Goal: Information Seeking & Learning: Learn about a topic

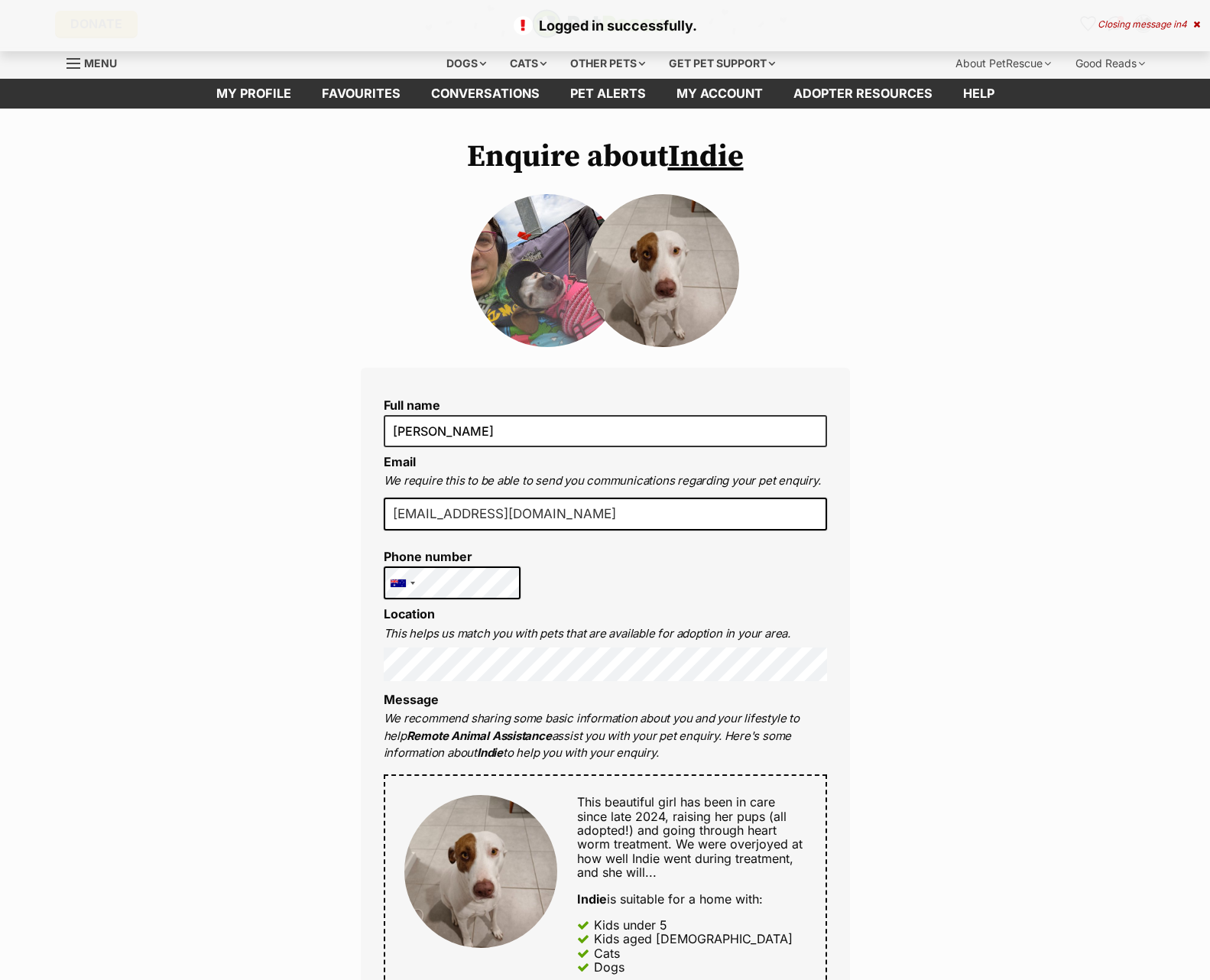
click at [657, 250] on img at bounding box center [663, 270] width 153 height 153
click at [471, 849] on img at bounding box center [481, 871] width 153 height 153
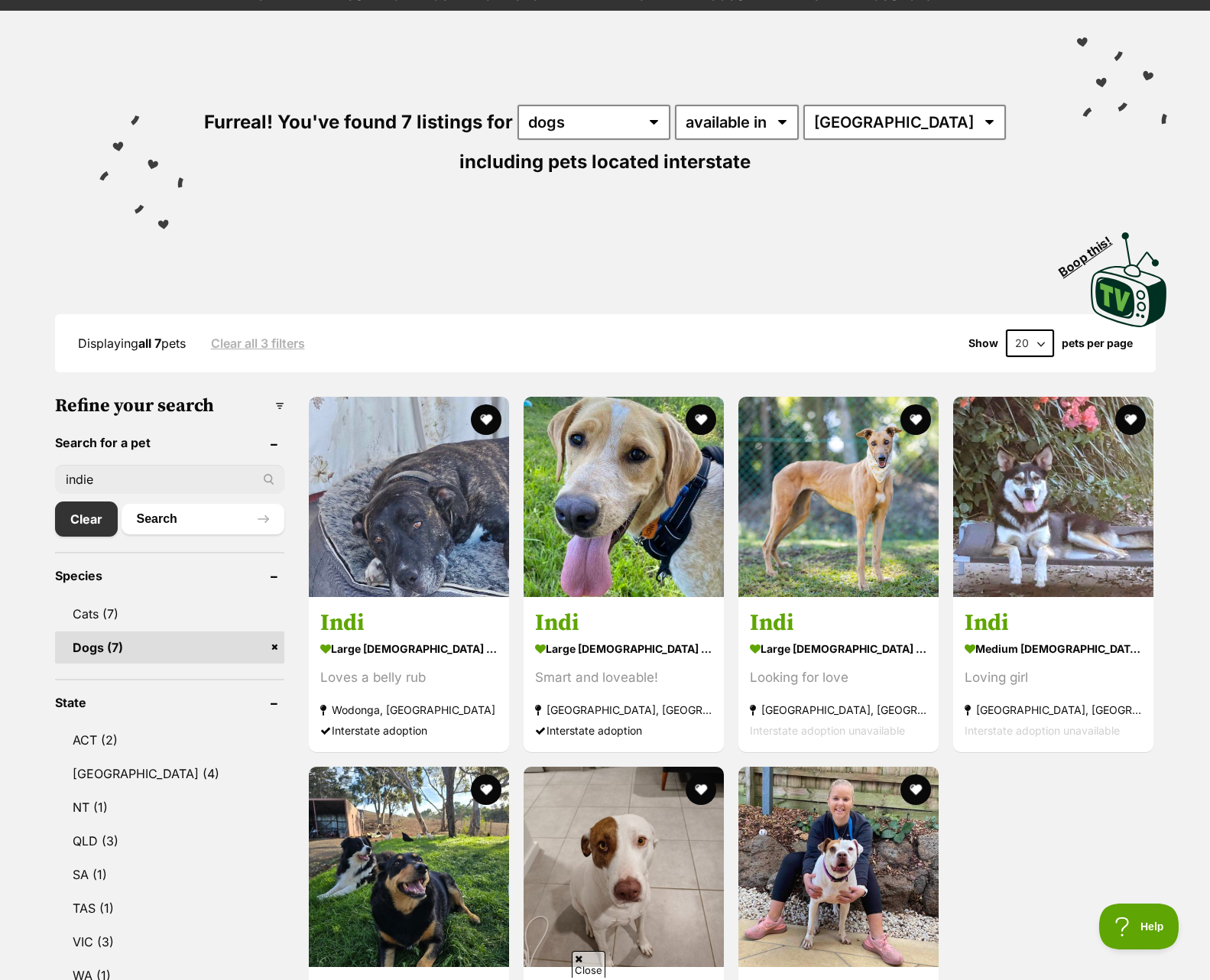
scroll to position [334, 0]
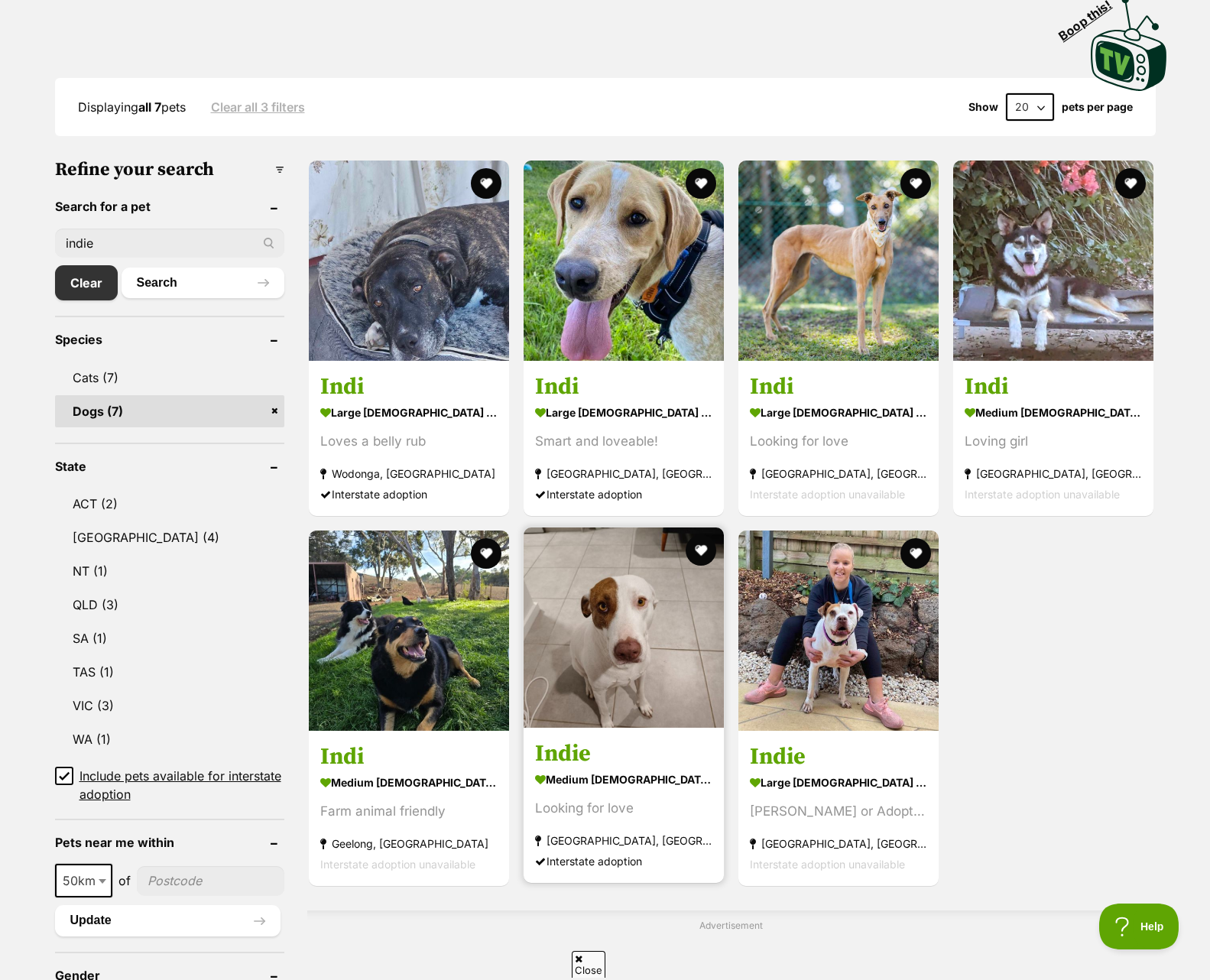
click at [591, 629] on img at bounding box center [624, 628] width 201 height 201
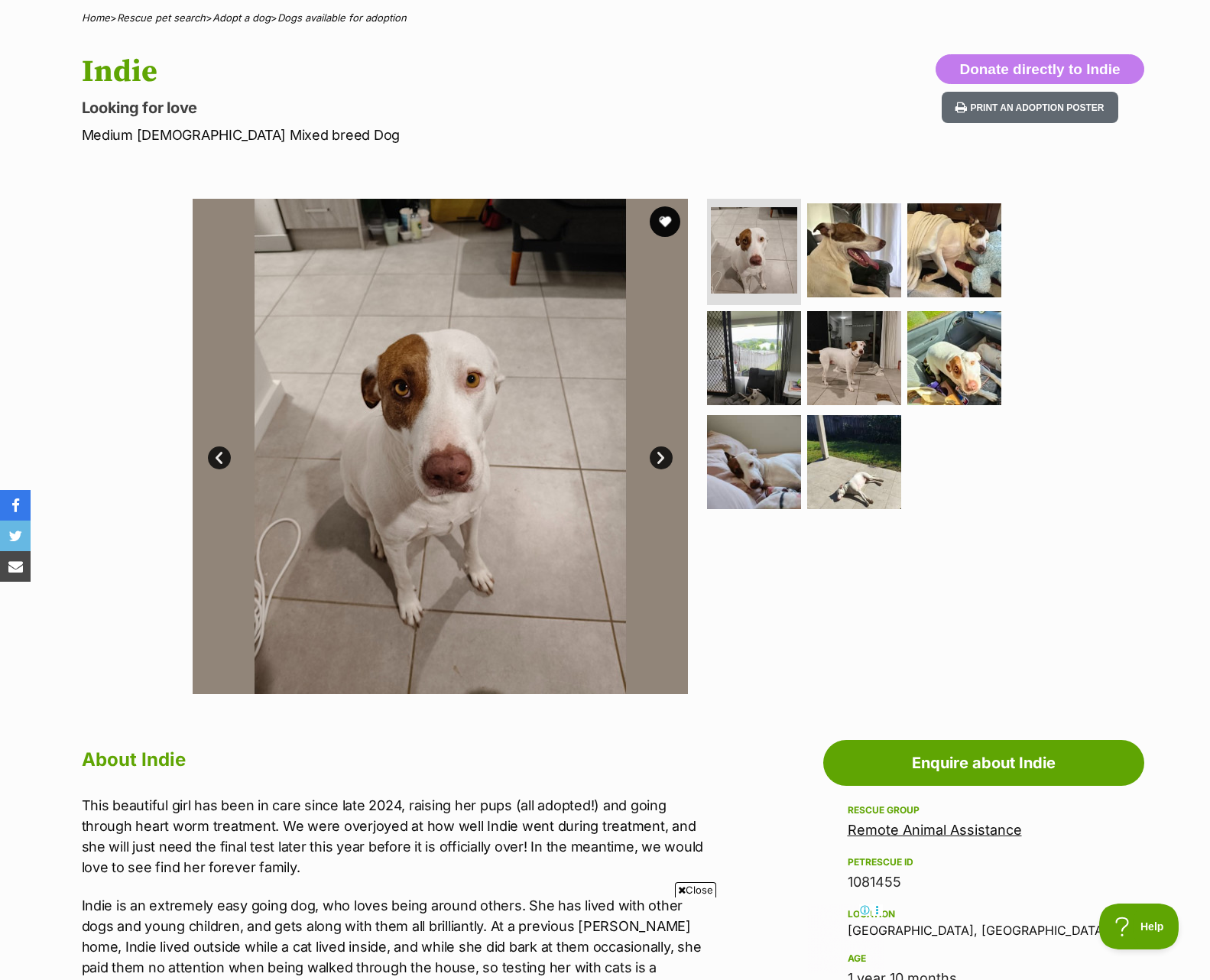
scroll to position [40, 0]
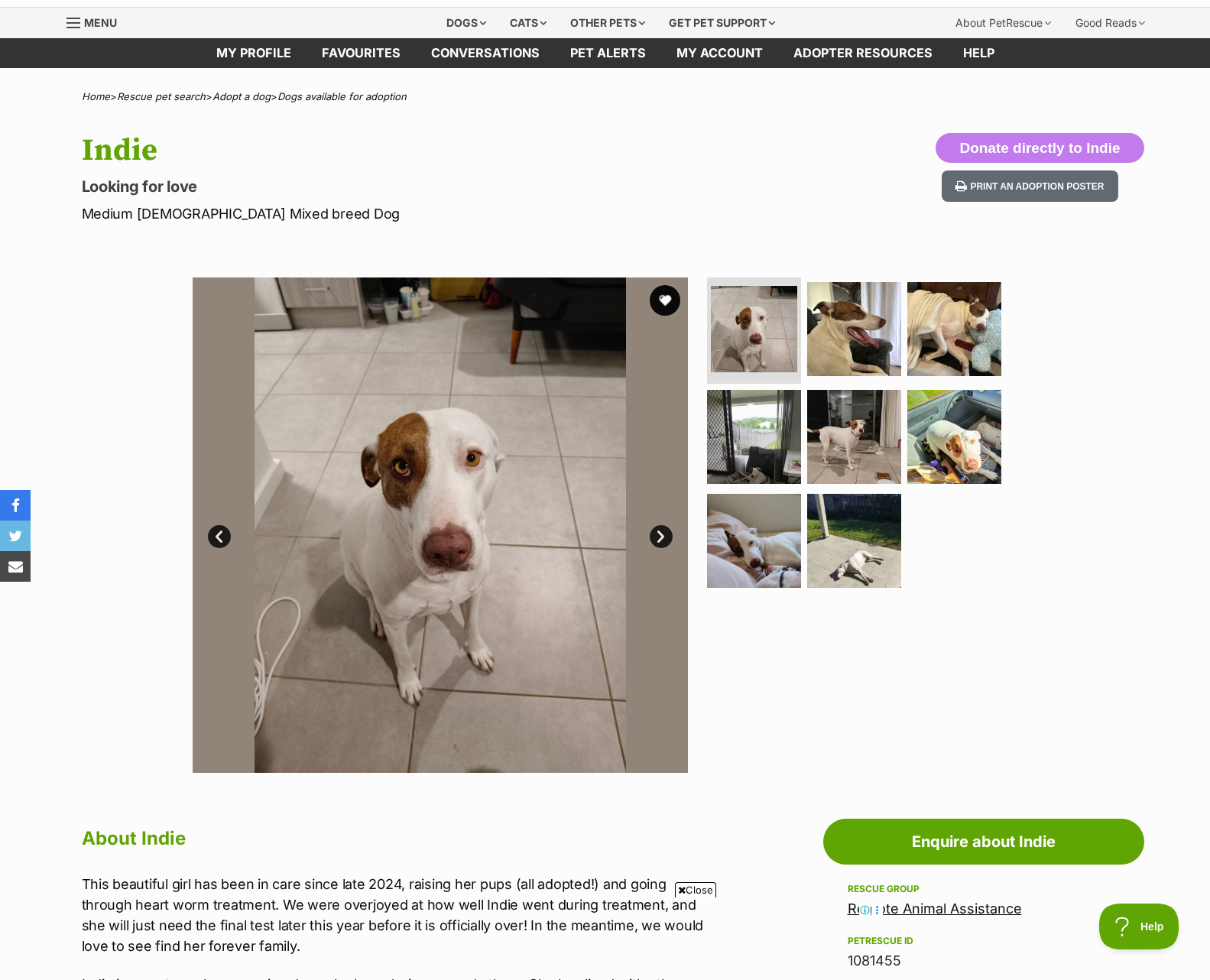
click at [665, 533] on link "Next" at bounding box center [661, 537] width 23 height 23
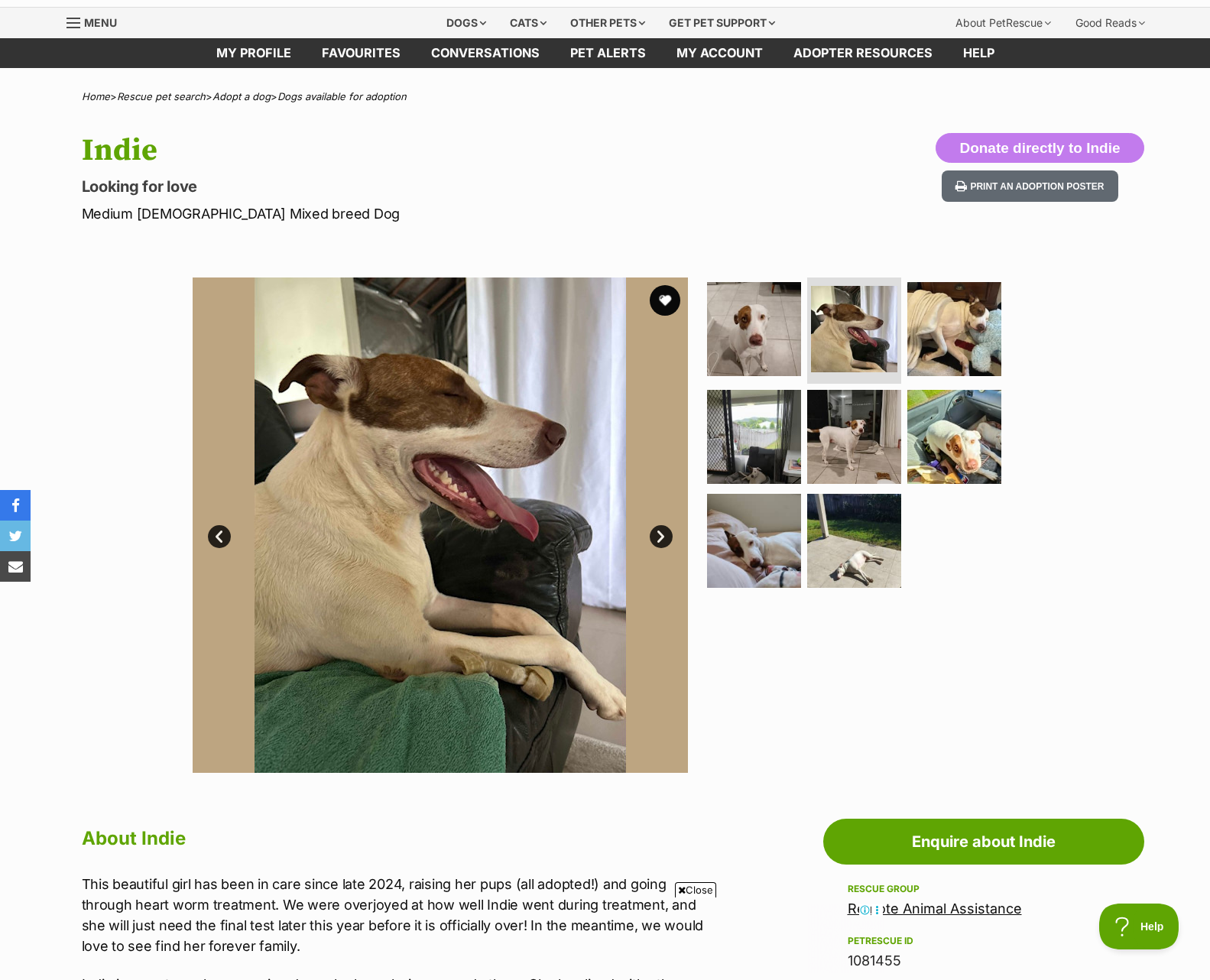
click at [662, 534] on link "Next" at bounding box center [661, 537] width 23 height 23
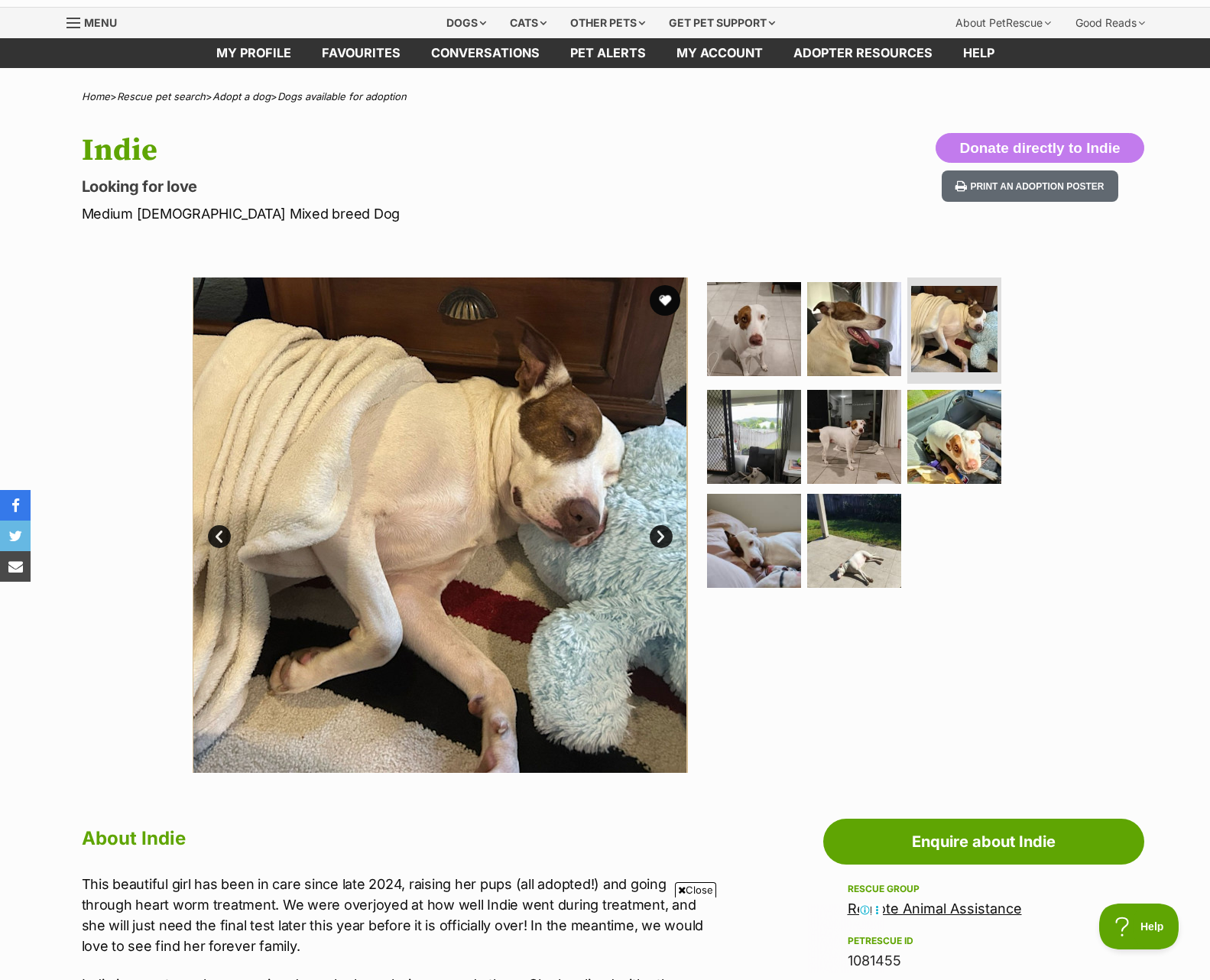
click at [662, 534] on link "Next" at bounding box center [661, 537] width 23 height 23
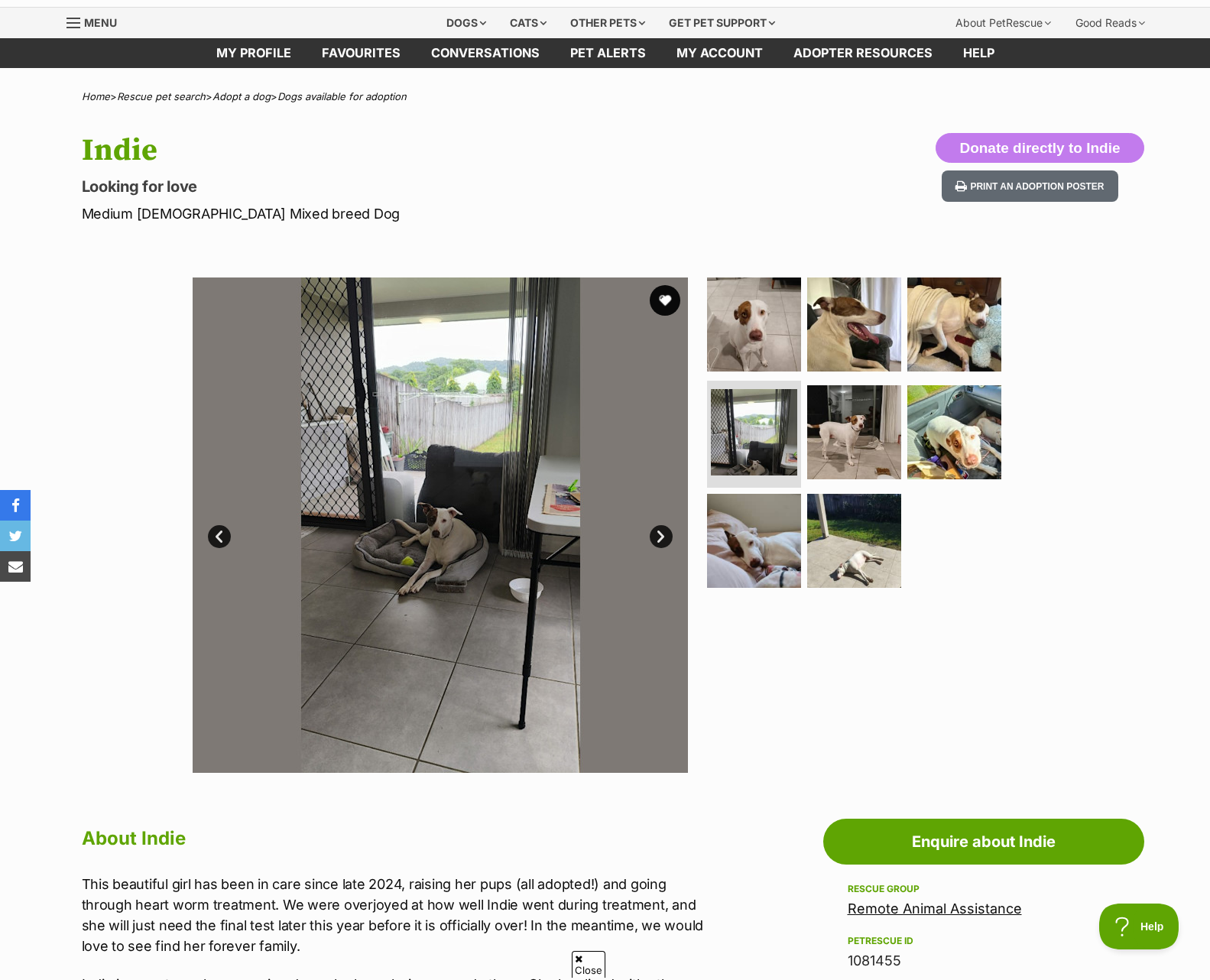
click at [662, 534] on link "Next" at bounding box center [661, 537] width 23 height 23
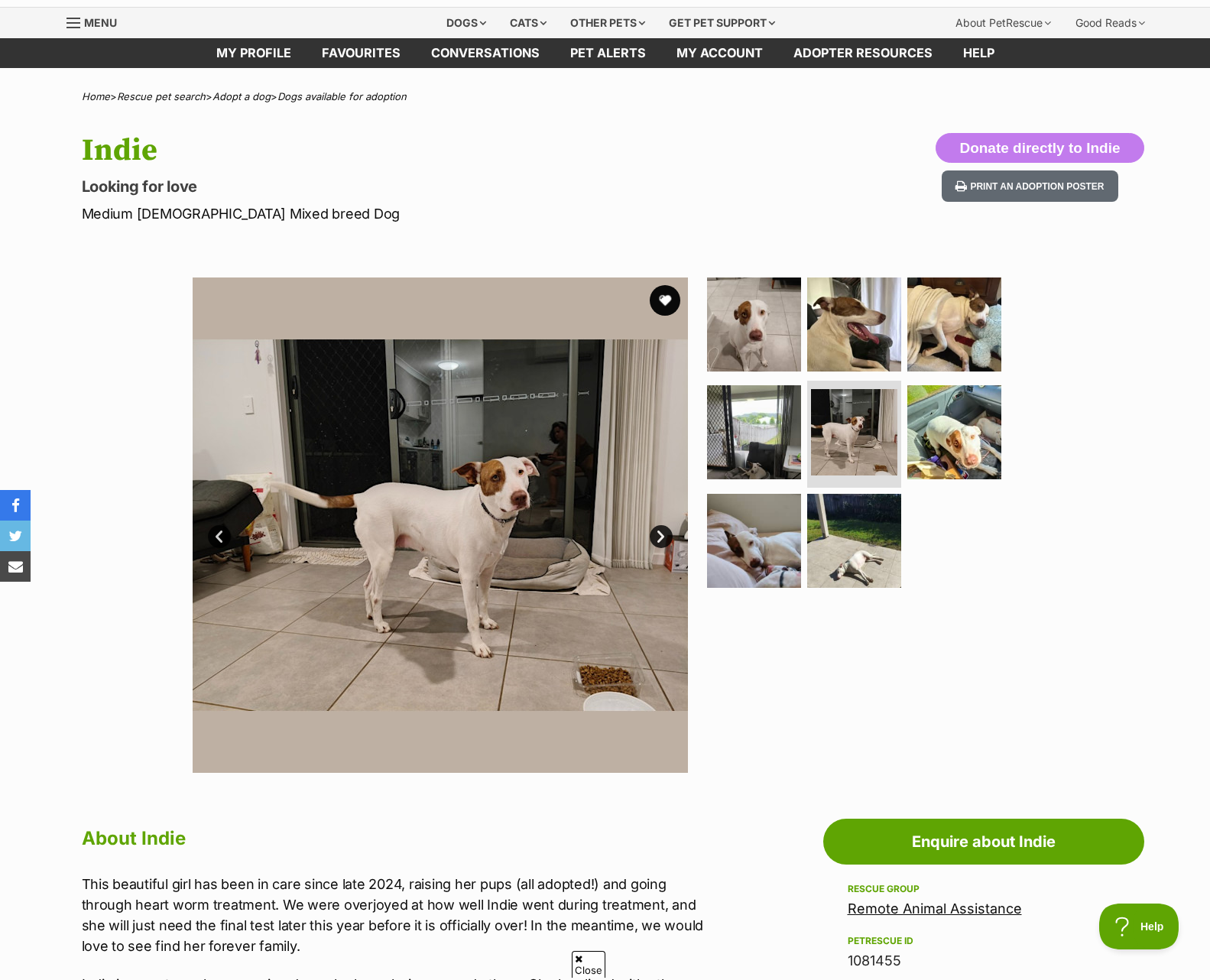
scroll to position [0, 0]
click at [662, 534] on link "Next" at bounding box center [661, 537] width 23 height 23
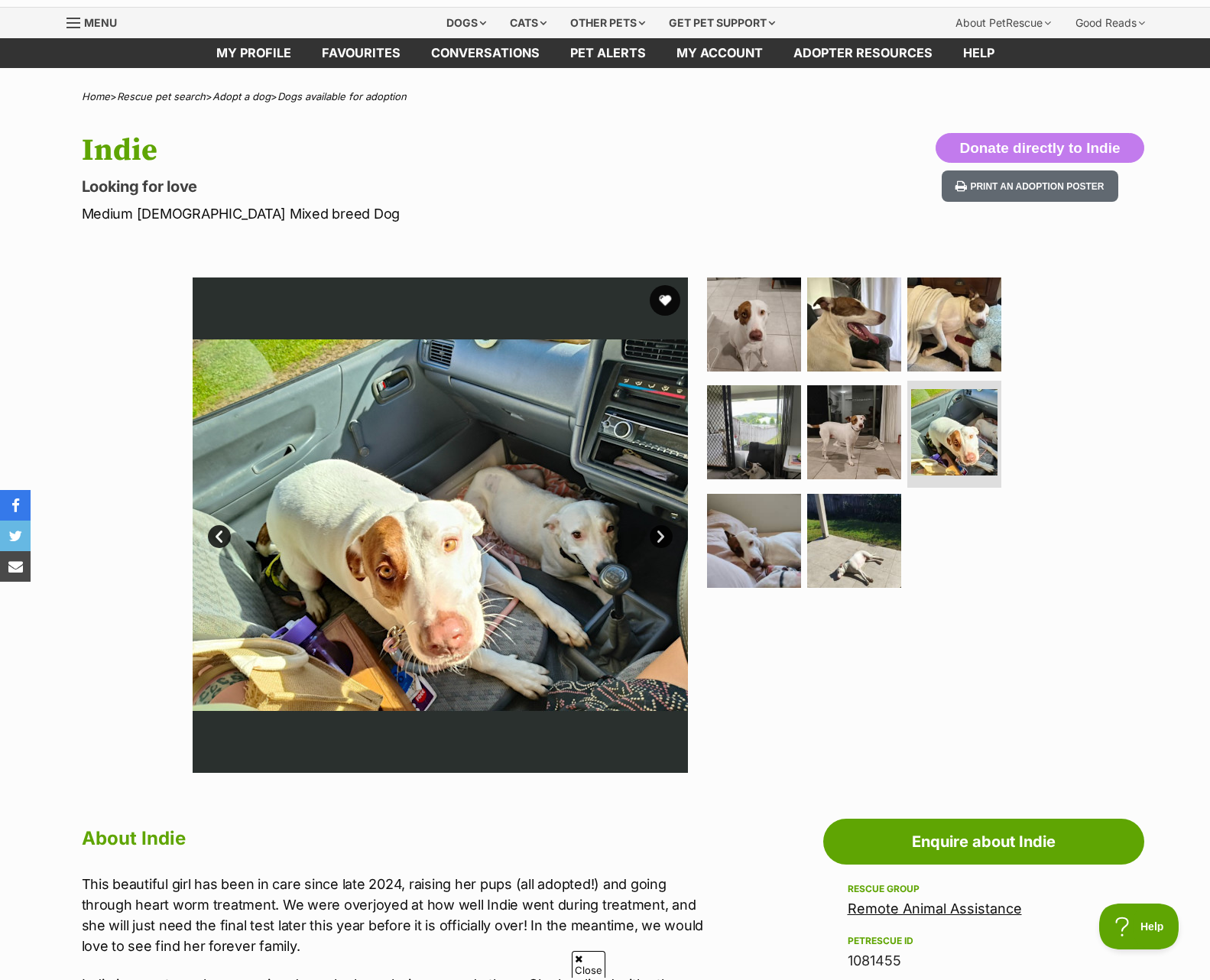
click at [662, 534] on link "Next" at bounding box center [661, 537] width 23 height 23
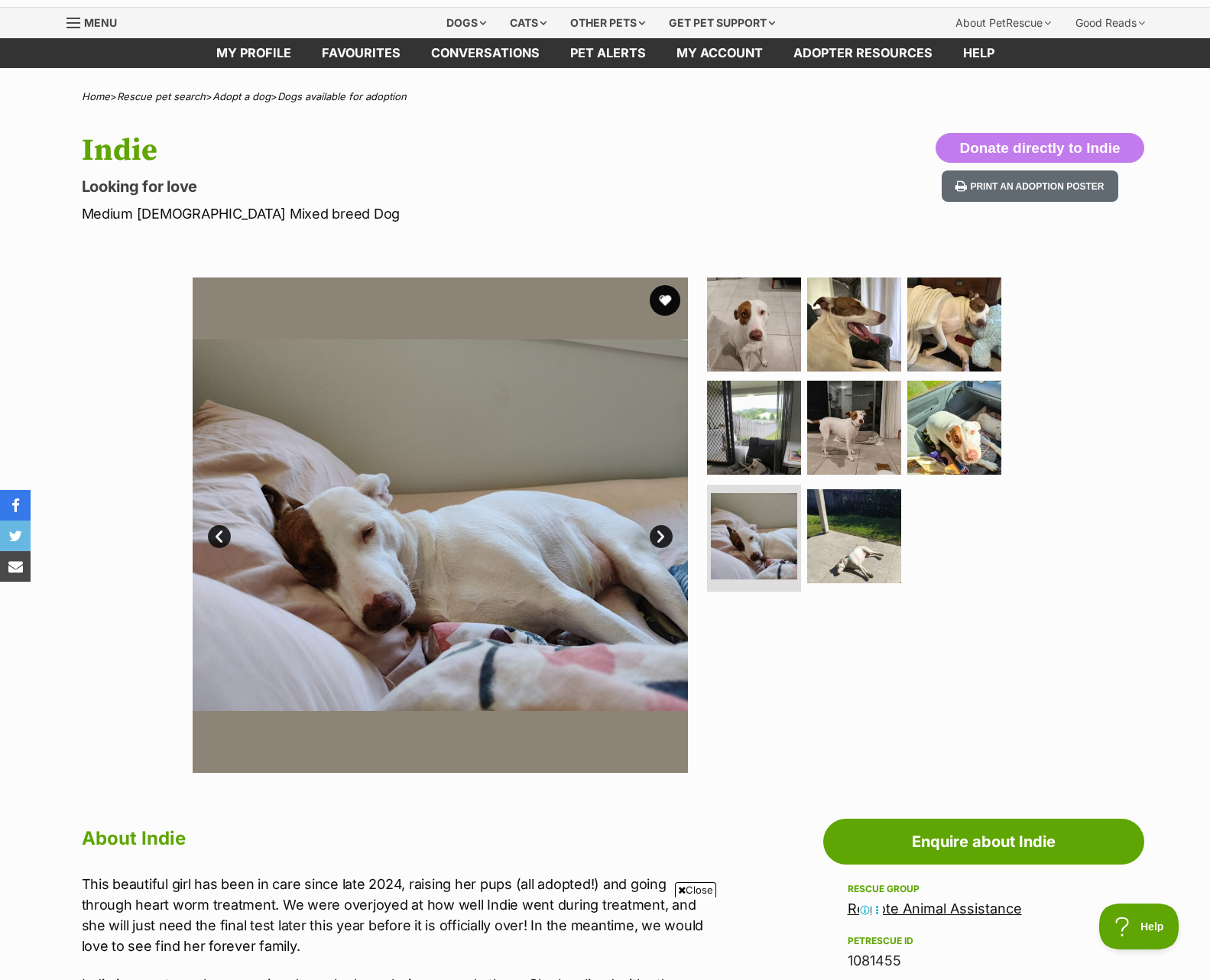
click at [662, 534] on link "Next" at bounding box center [661, 537] width 23 height 23
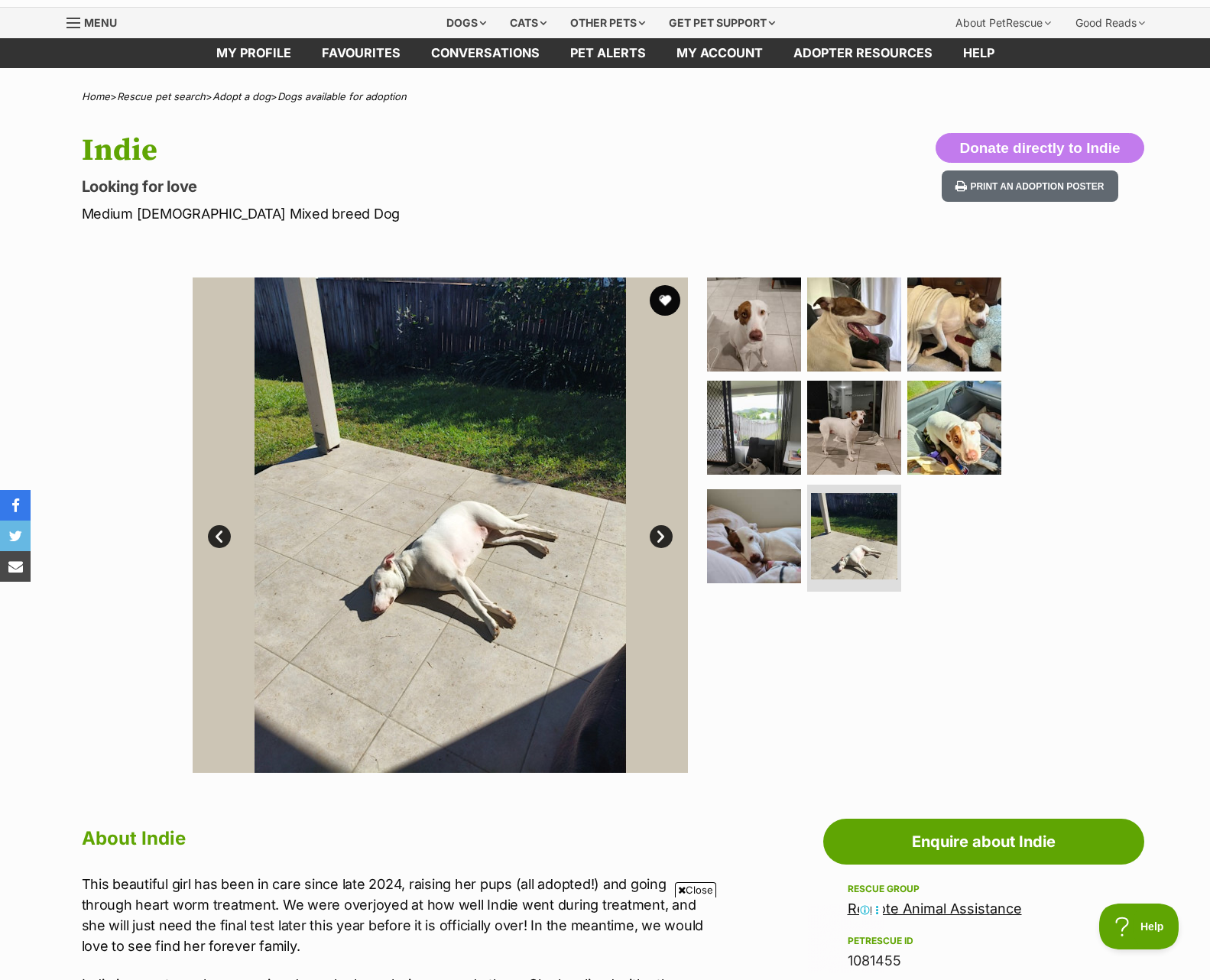
click at [662, 534] on link "Next" at bounding box center [661, 537] width 23 height 23
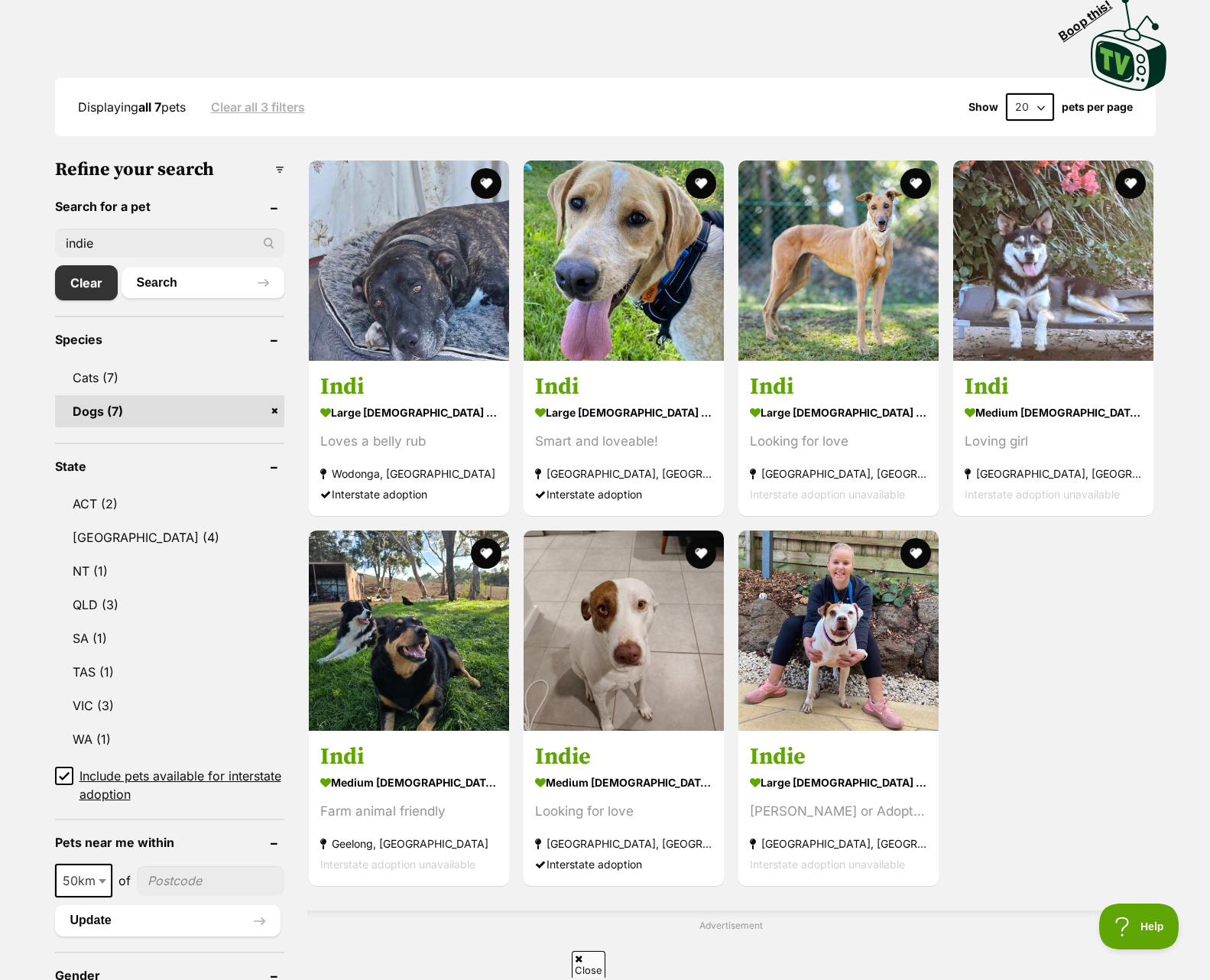
drag, startPoint x: 118, startPoint y: 240, endPoint x: 20, endPoint y: 225, distance: 99.1
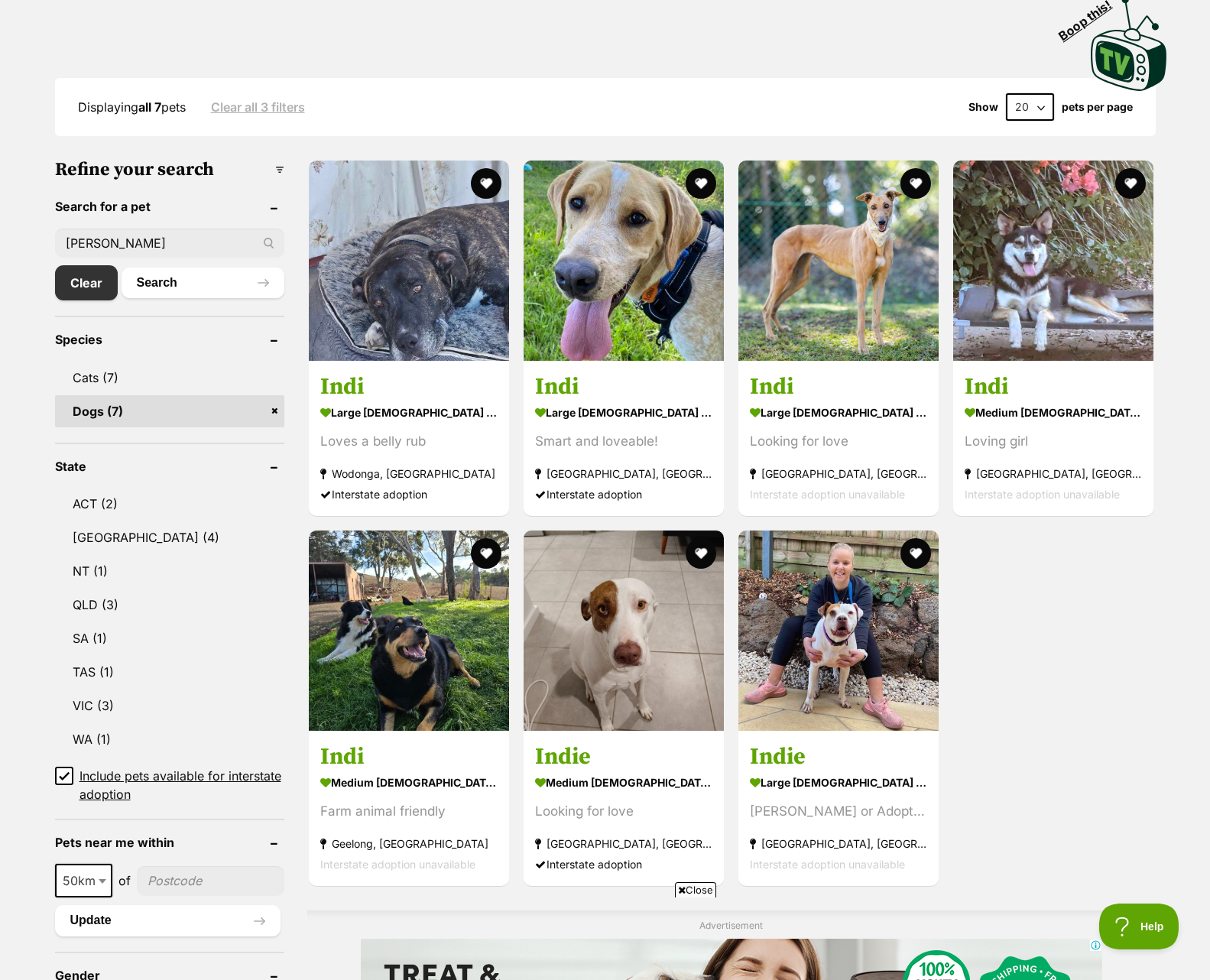
type input "[PERSON_NAME]"
click at [121, 267] on button "Search" at bounding box center [203, 282] width 163 height 30
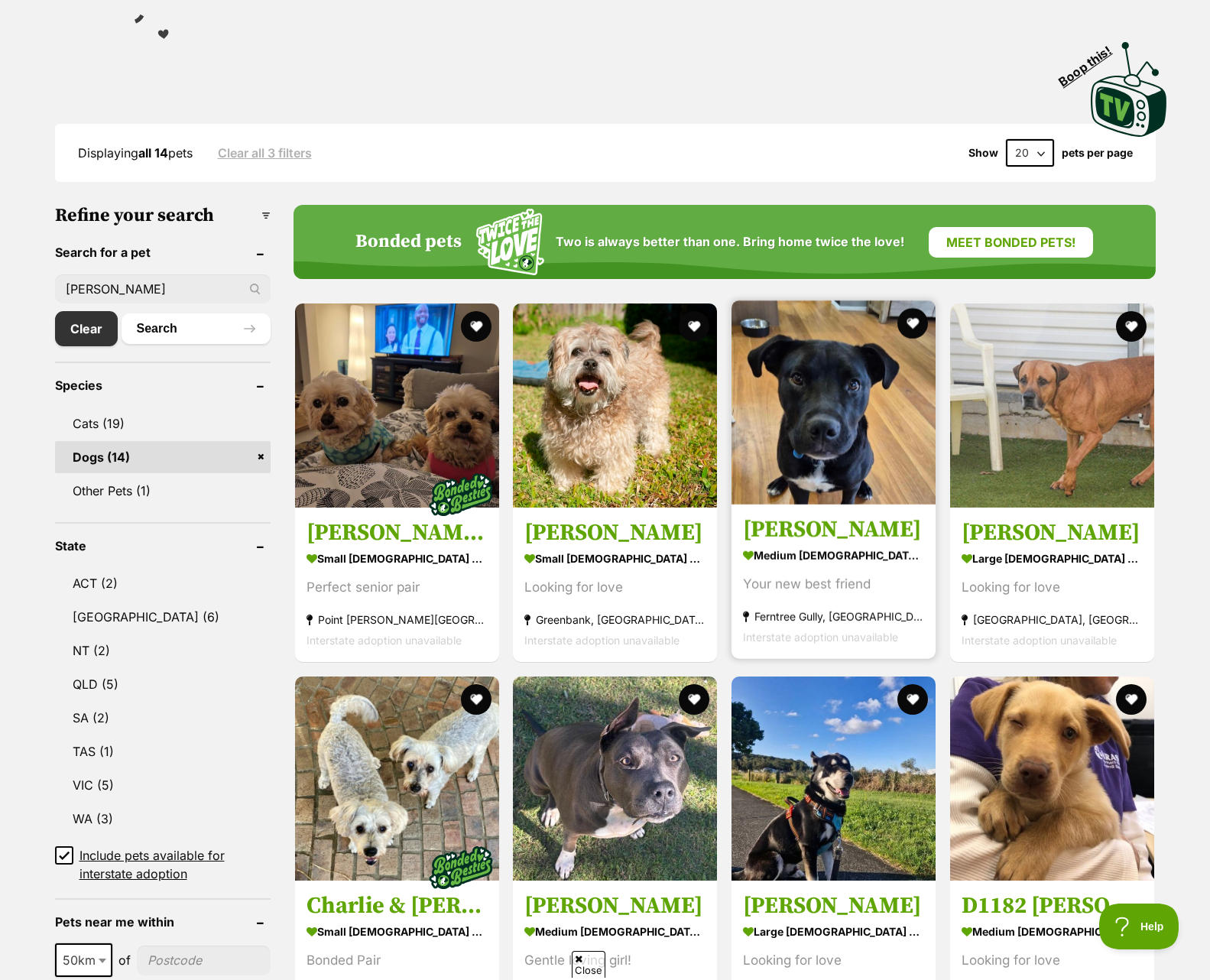
scroll to position [362, 0]
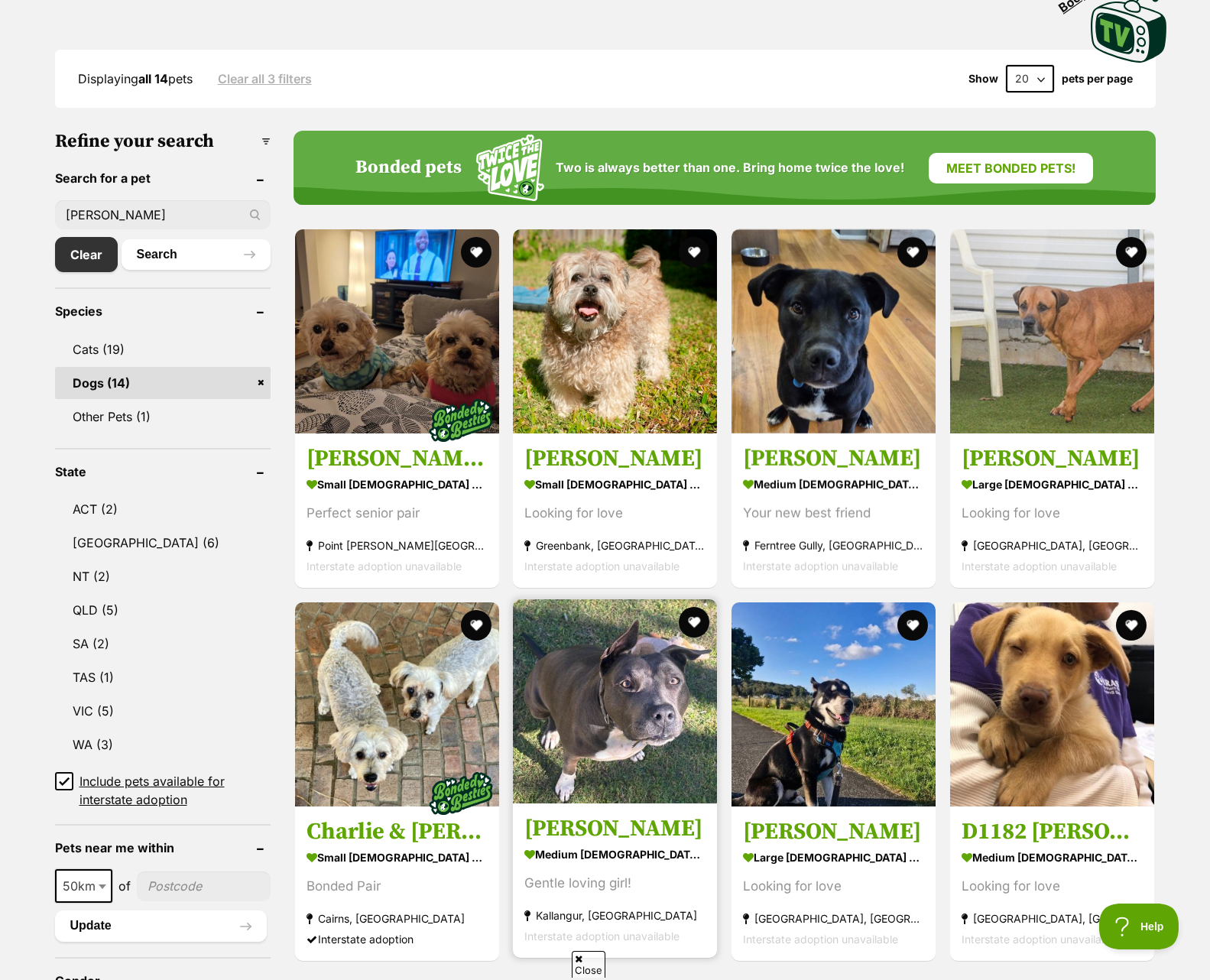
click at [645, 708] on img at bounding box center [615, 701] width 205 height 205
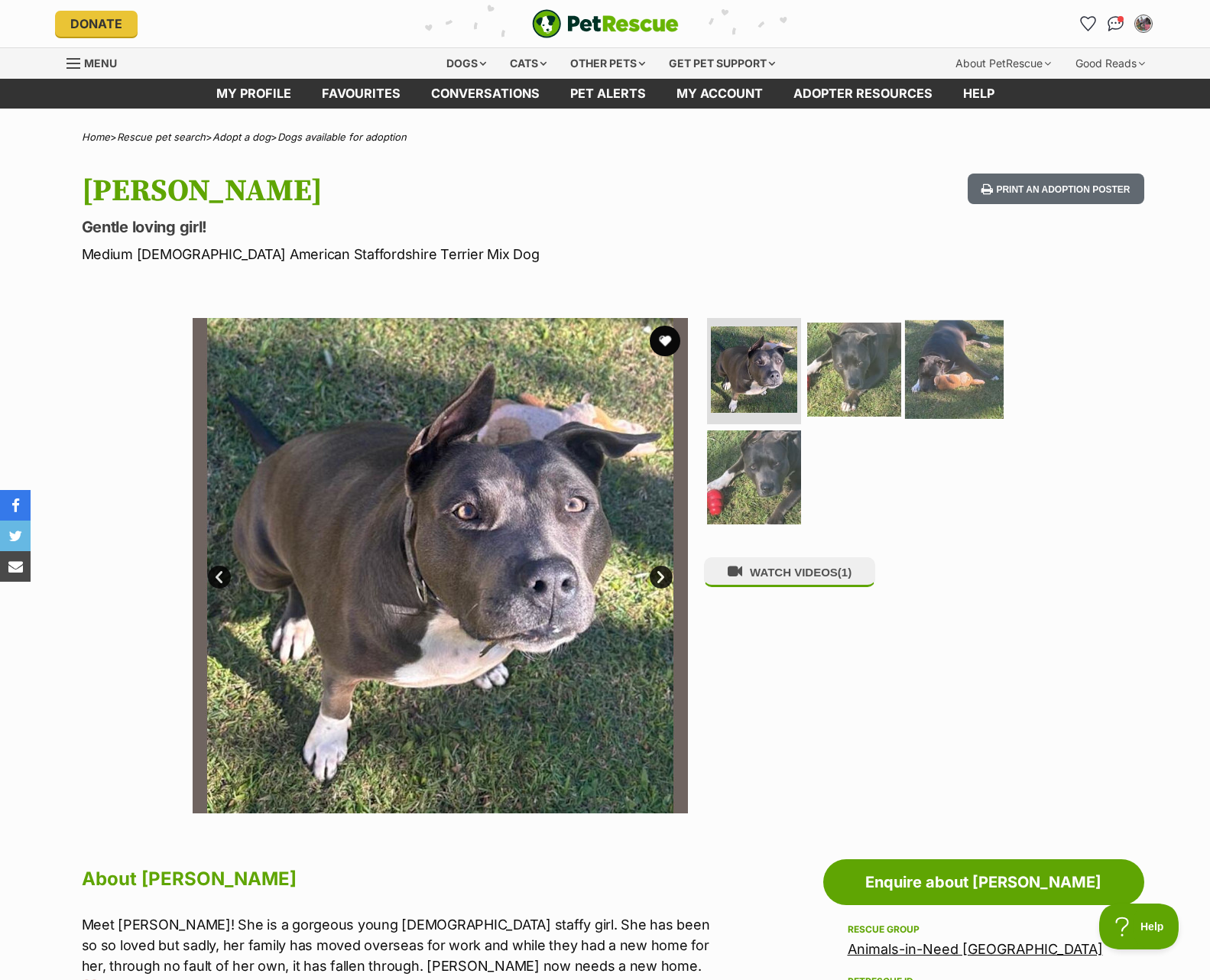
click at [958, 379] on img at bounding box center [954, 368] width 99 height 99
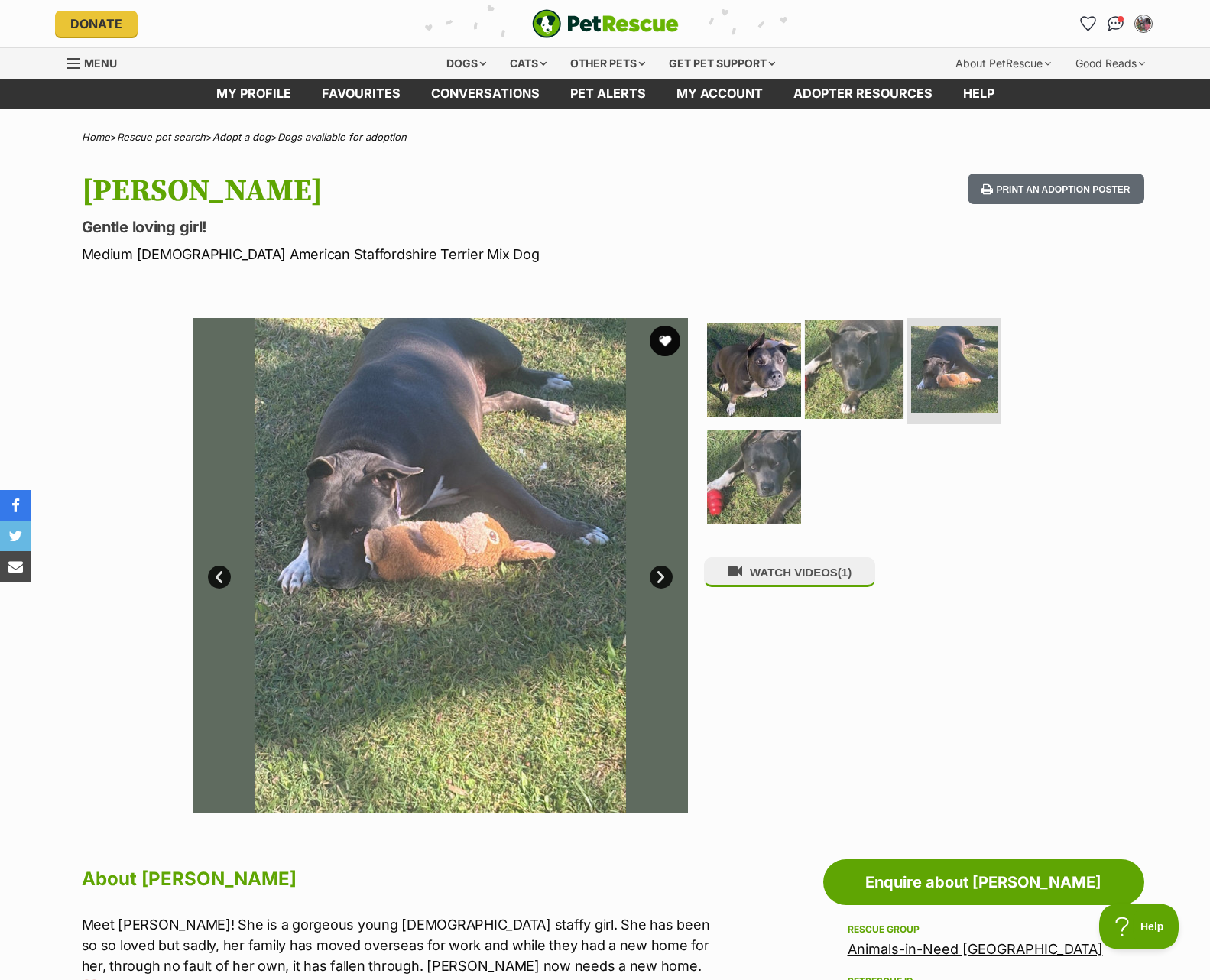
click at [844, 376] on img at bounding box center [854, 368] width 99 height 99
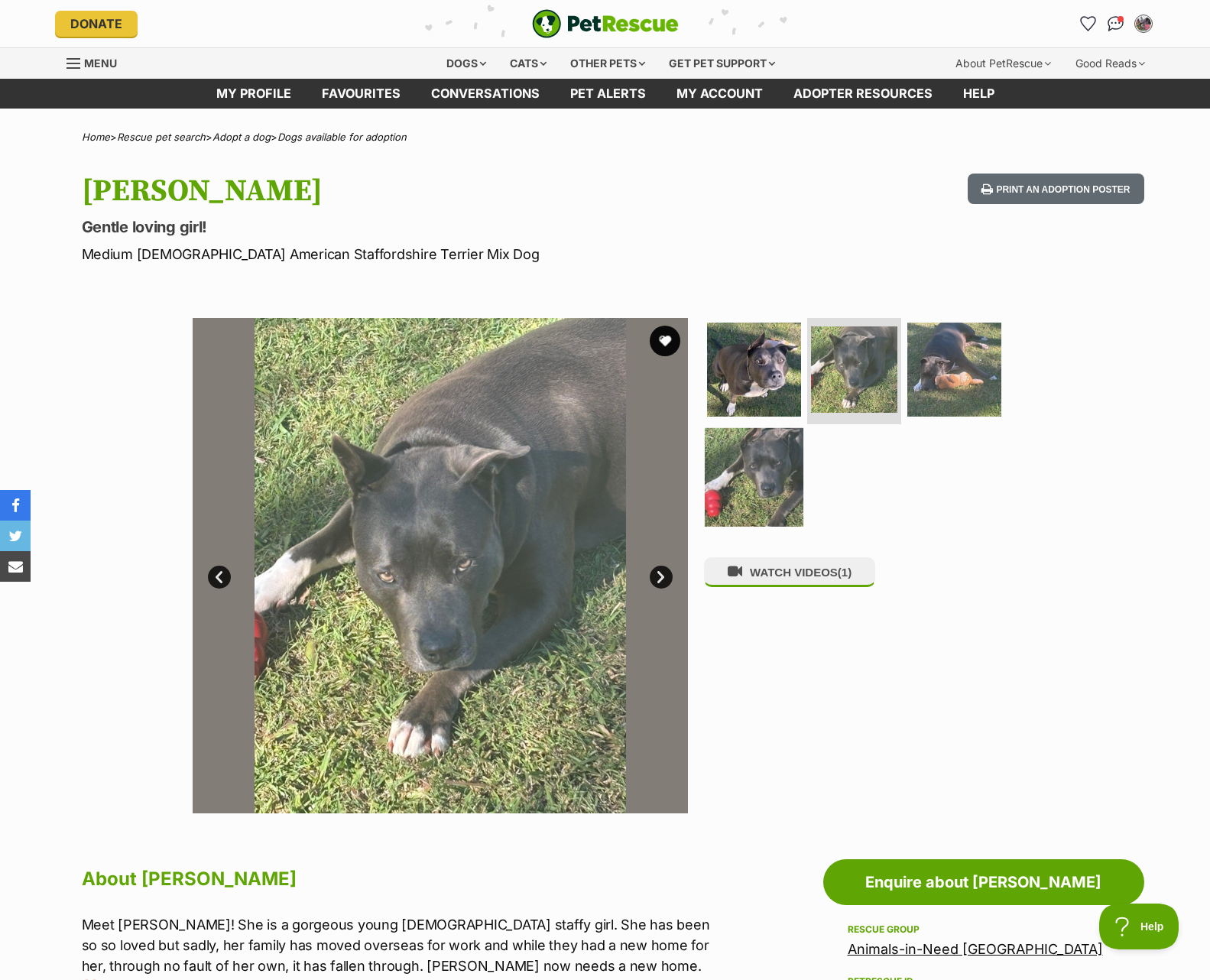
click at [736, 480] on img at bounding box center [754, 477] width 99 height 99
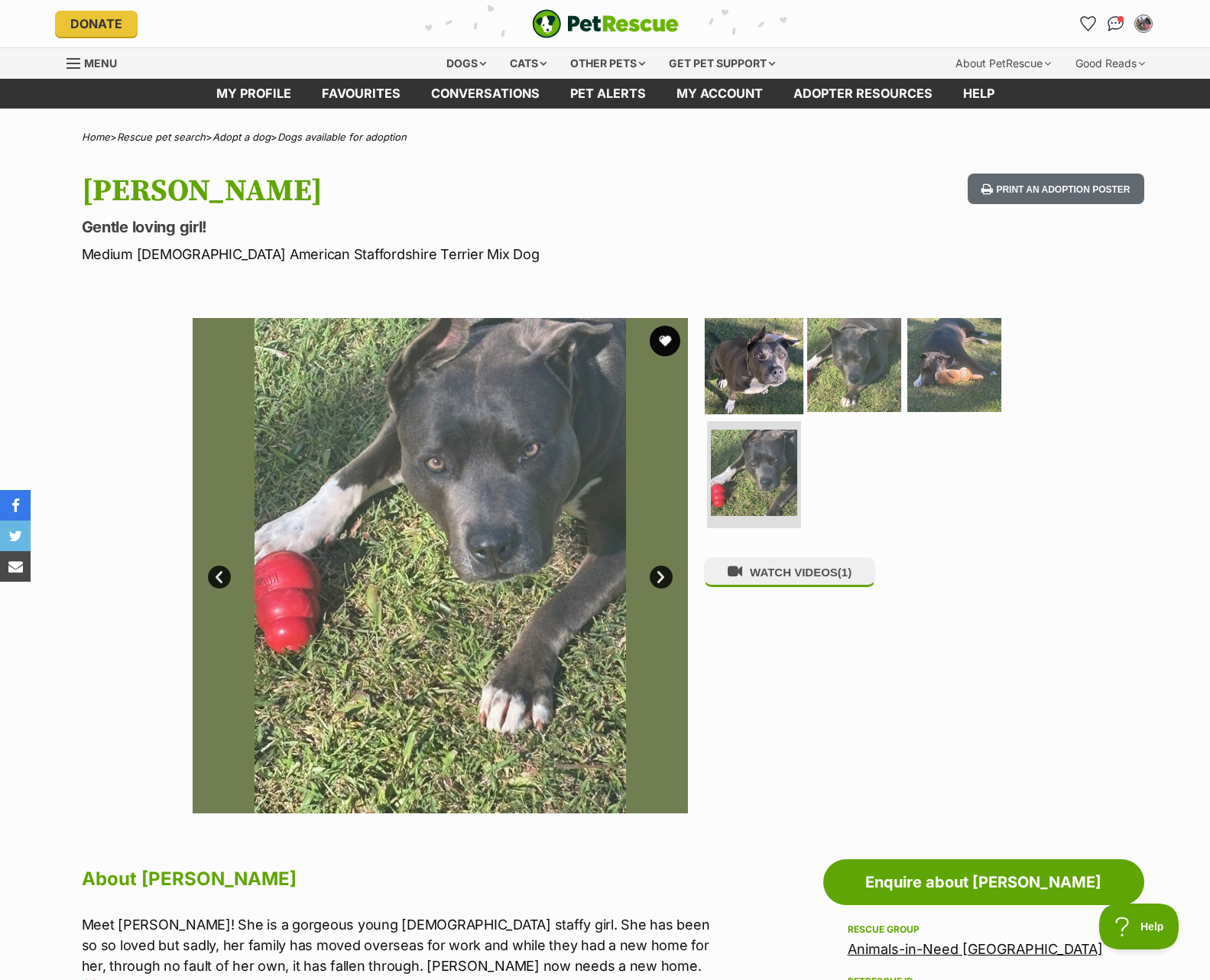
click at [733, 378] on img at bounding box center [754, 364] width 99 height 99
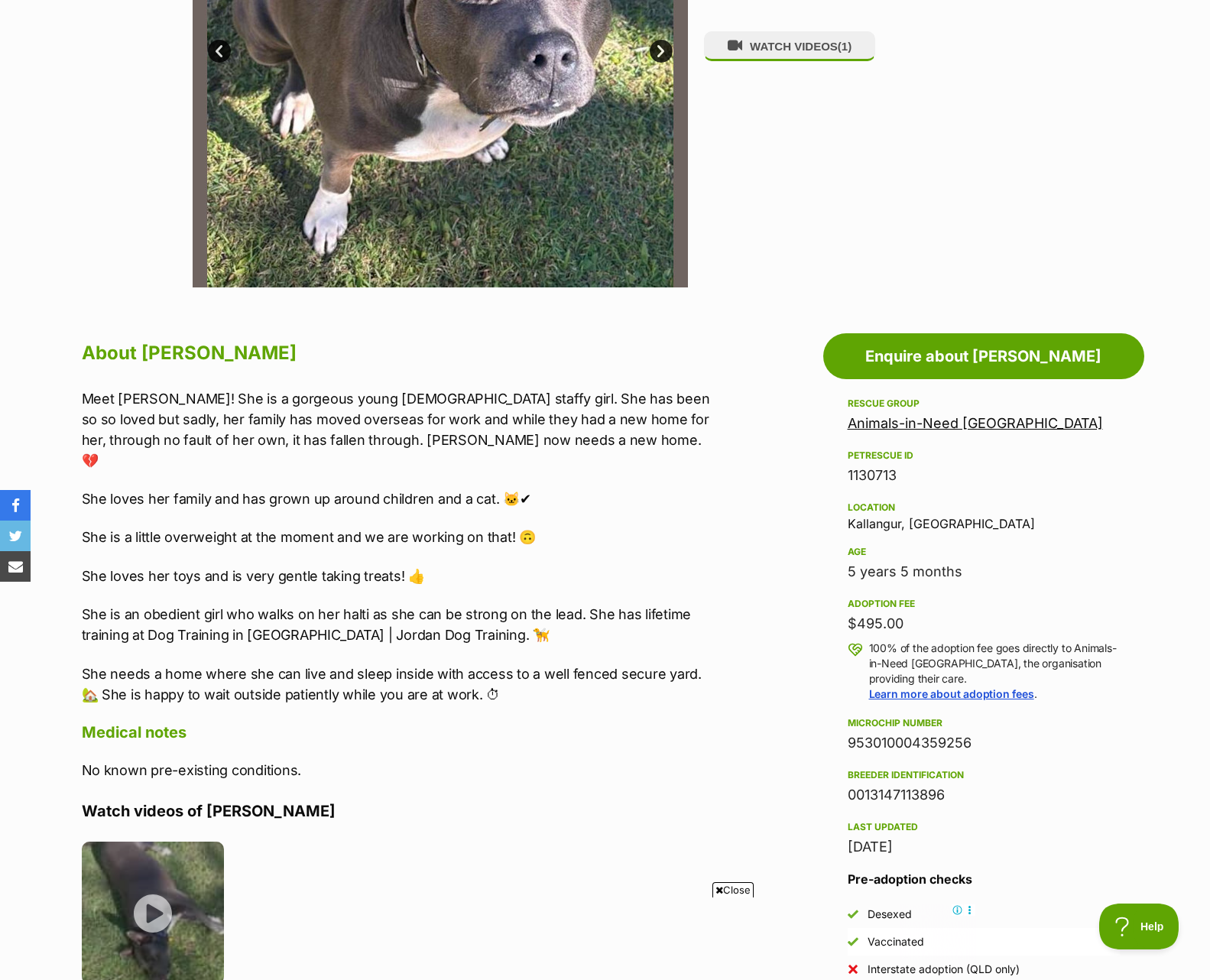
scroll to position [546, 0]
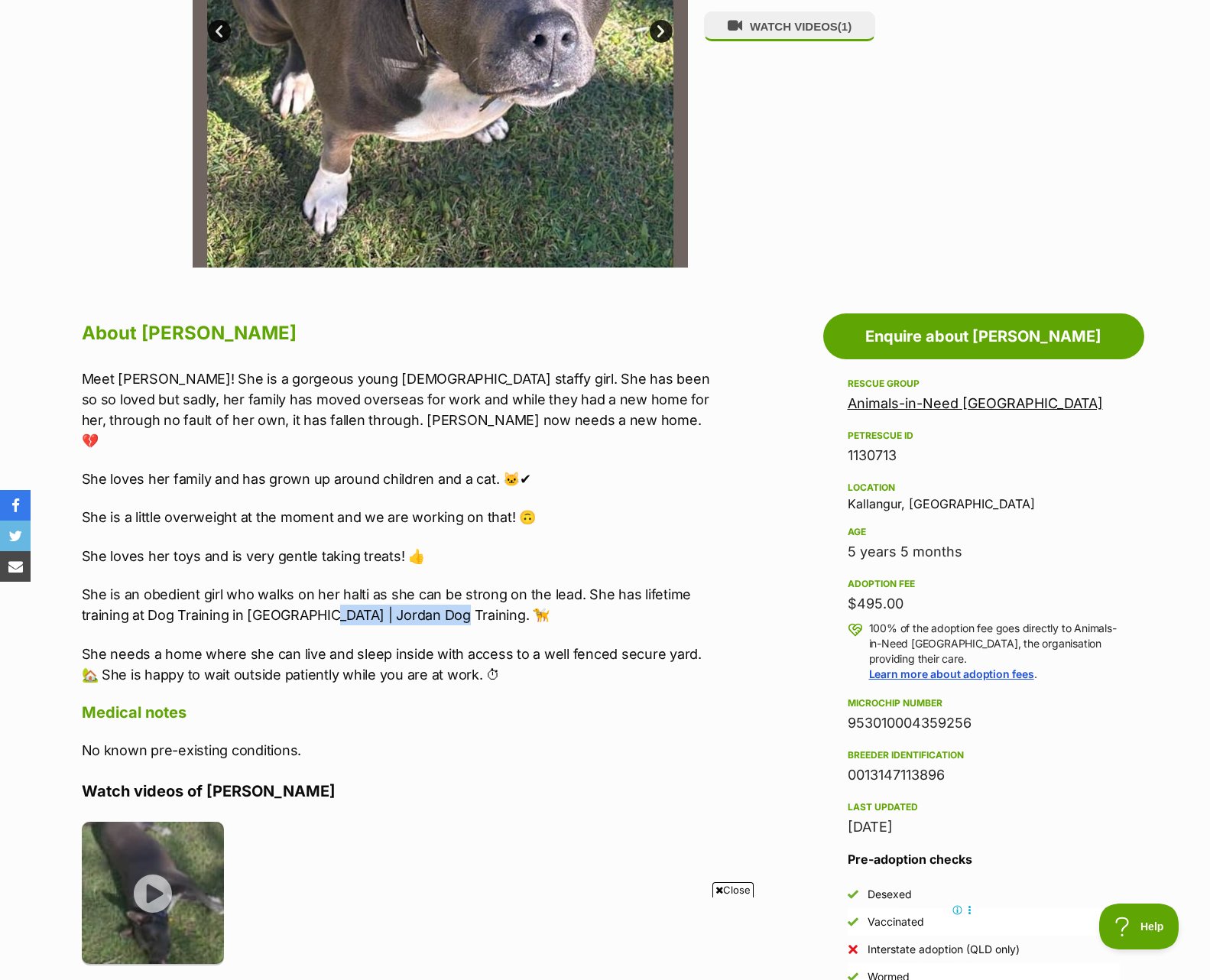
drag, startPoint x: 315, startPoint y: 598, endPoint x: 442, endPoint y: 596, distance: 127.0
click at [442, 596] on p "She is an obedient girl who walks on her halti as she can be strong on the lead…" at bounding box center [397, 605] width 631 height 41
copy p "Jordan Dog Training"
click at [966, 96] on div "WATCH VIDEOS (1)" at bounding box center [861, 20] width 313 height 495
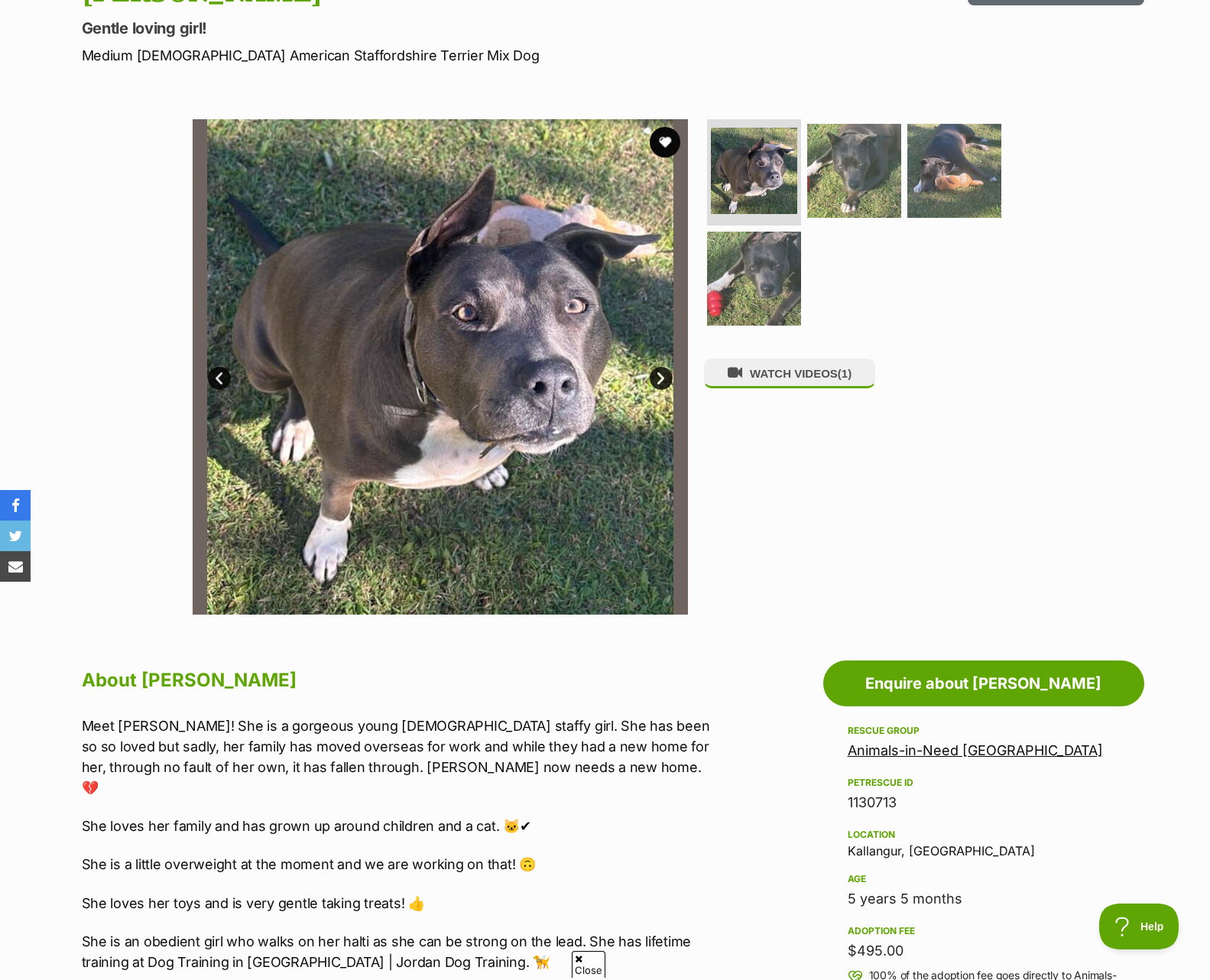
scroll to position [41, 0]
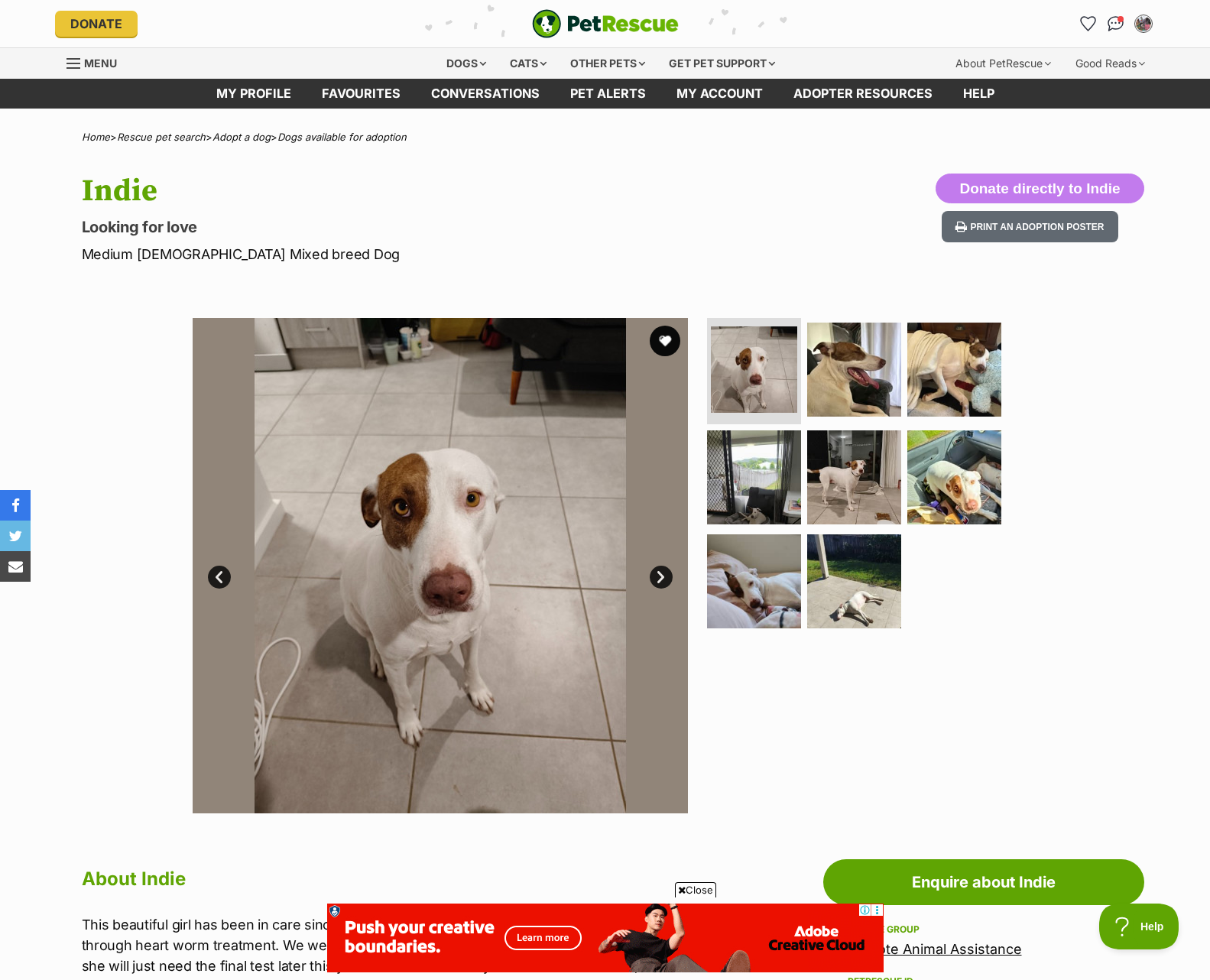
scroll to position [324, 0]
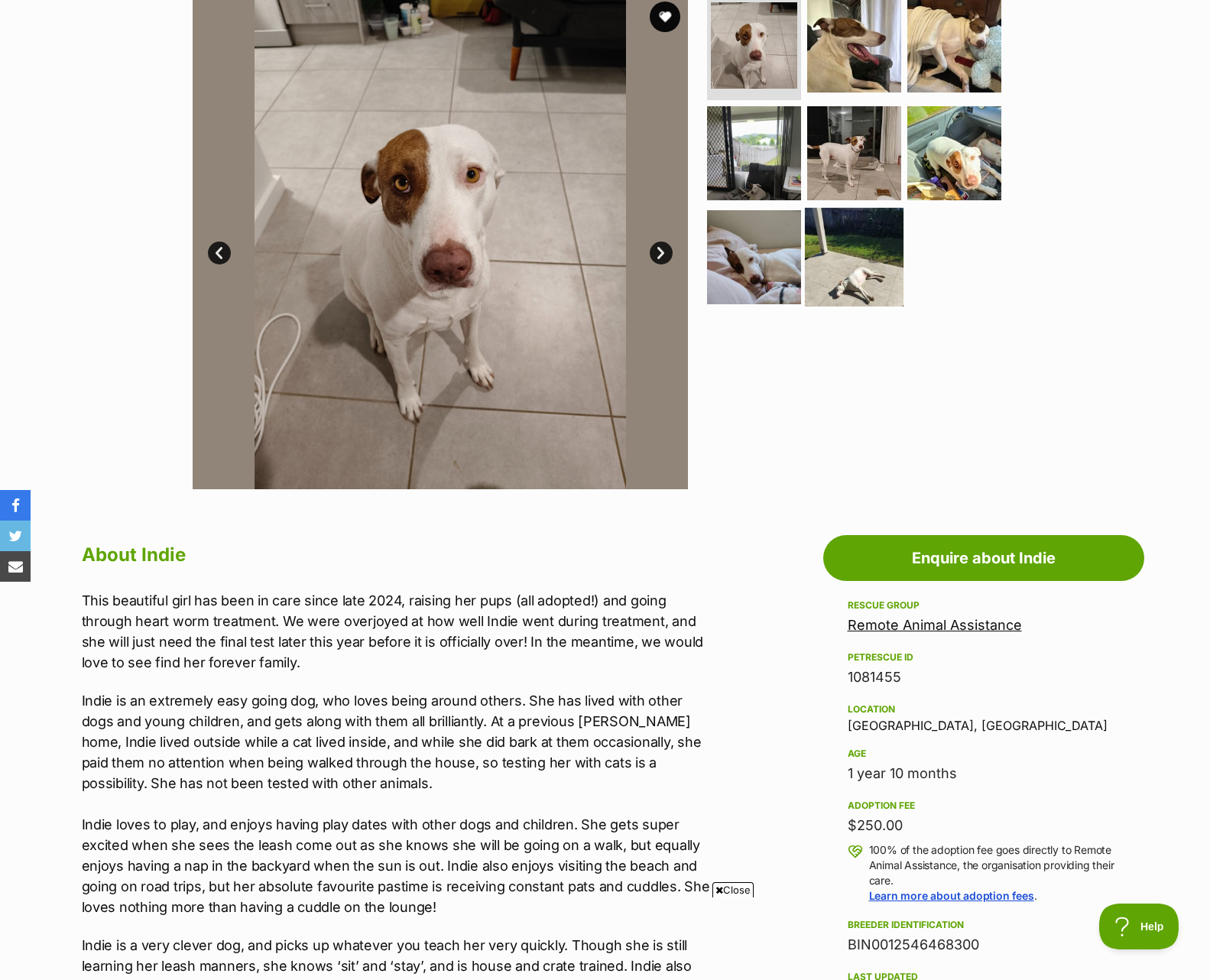
click at [855, 289] on img at bounding box center [854, 257] width 99 height 99
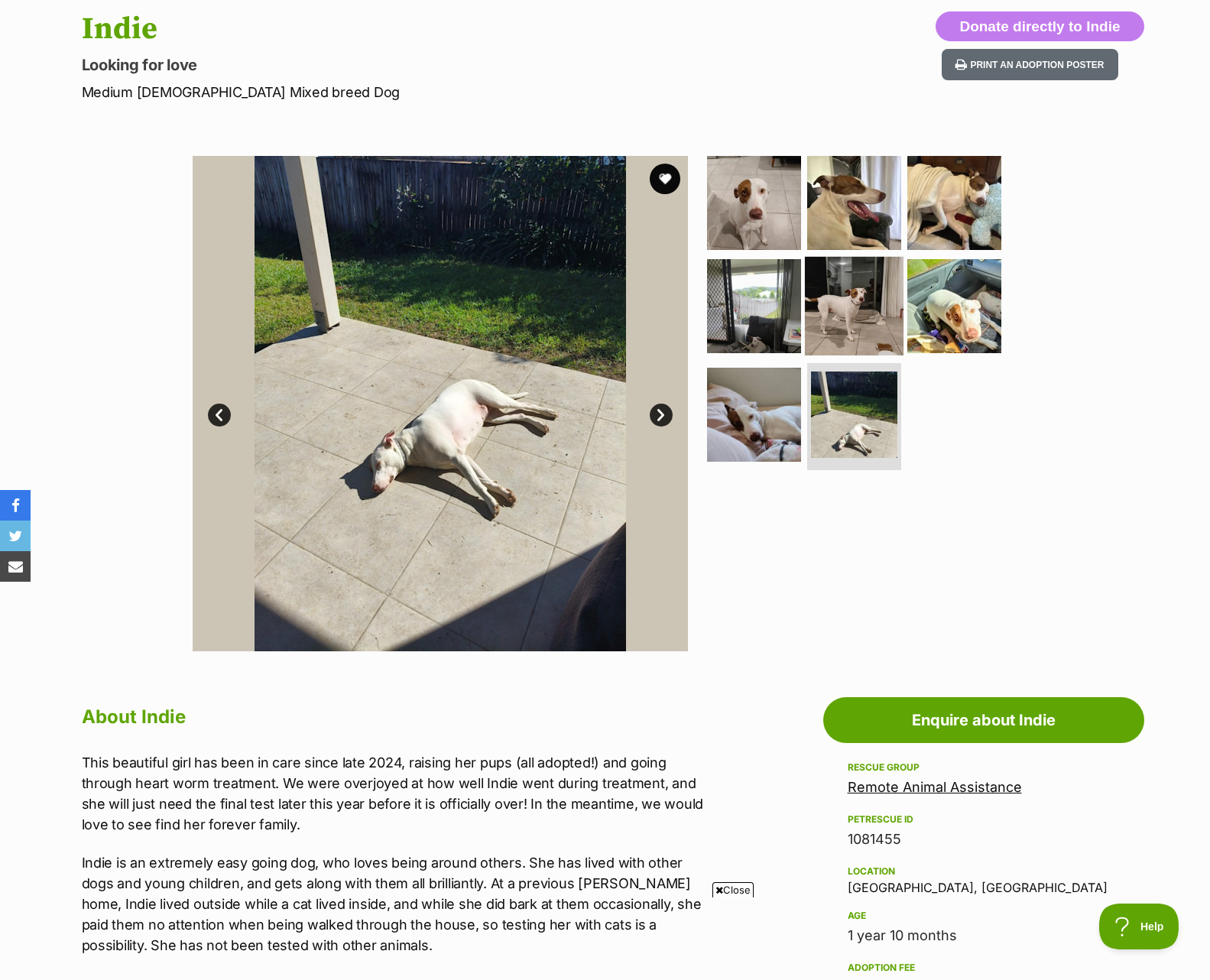
scroll to position [83, 0]
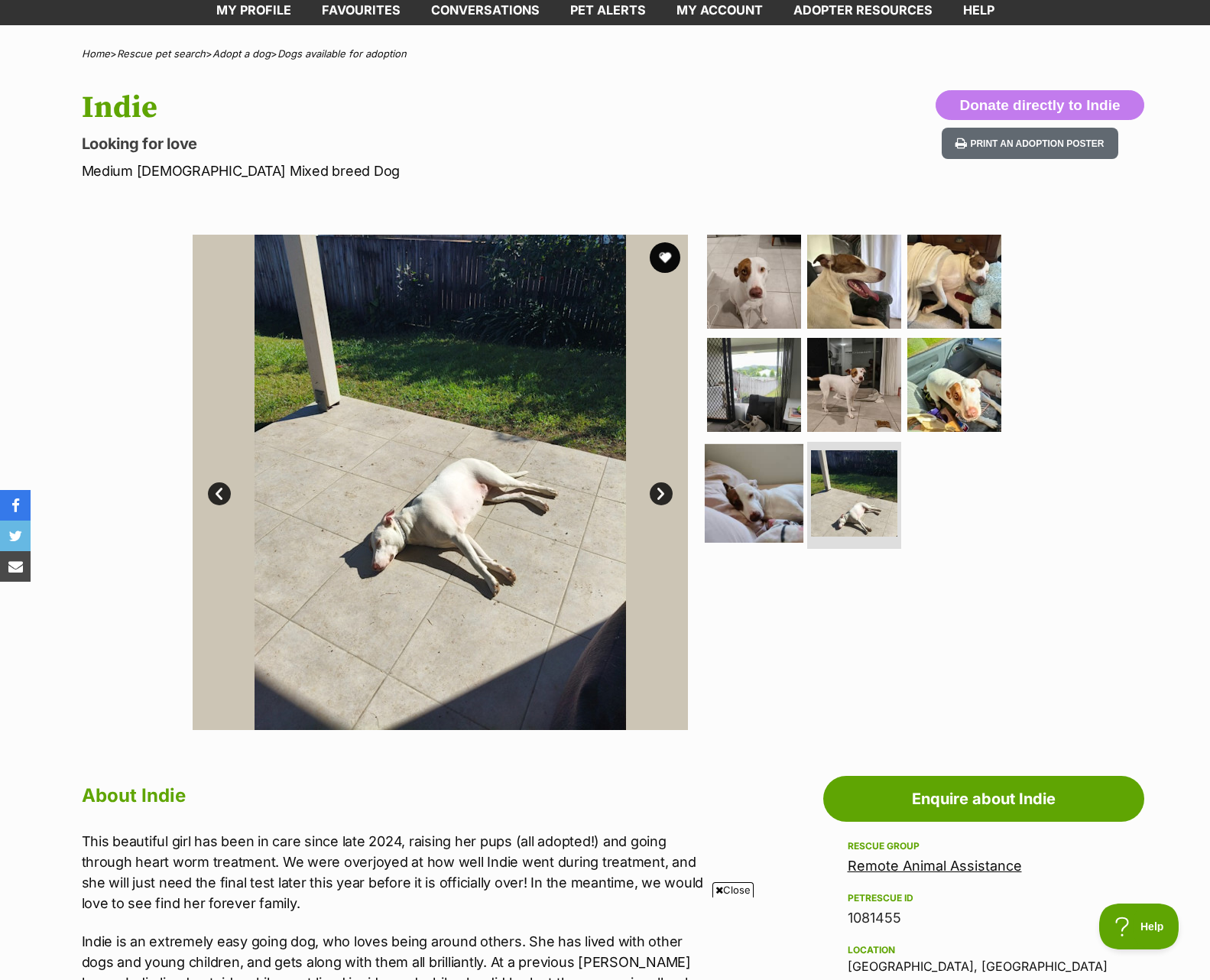
click at [742, 487] on img at bounding box center [754, 493] width 99 height 99
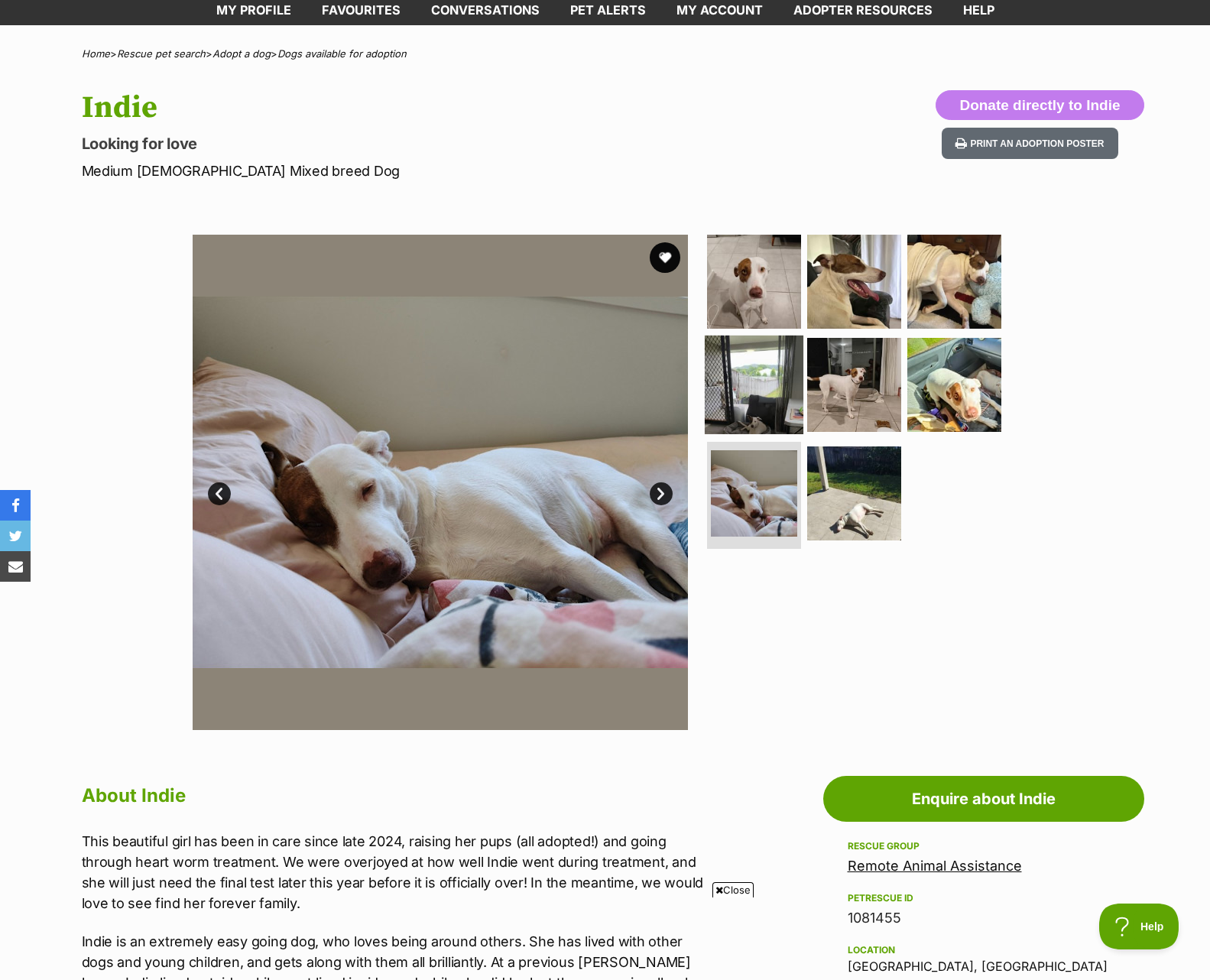
click at [750, 392] on img at bounding box center [754, 385] width 99 height 99
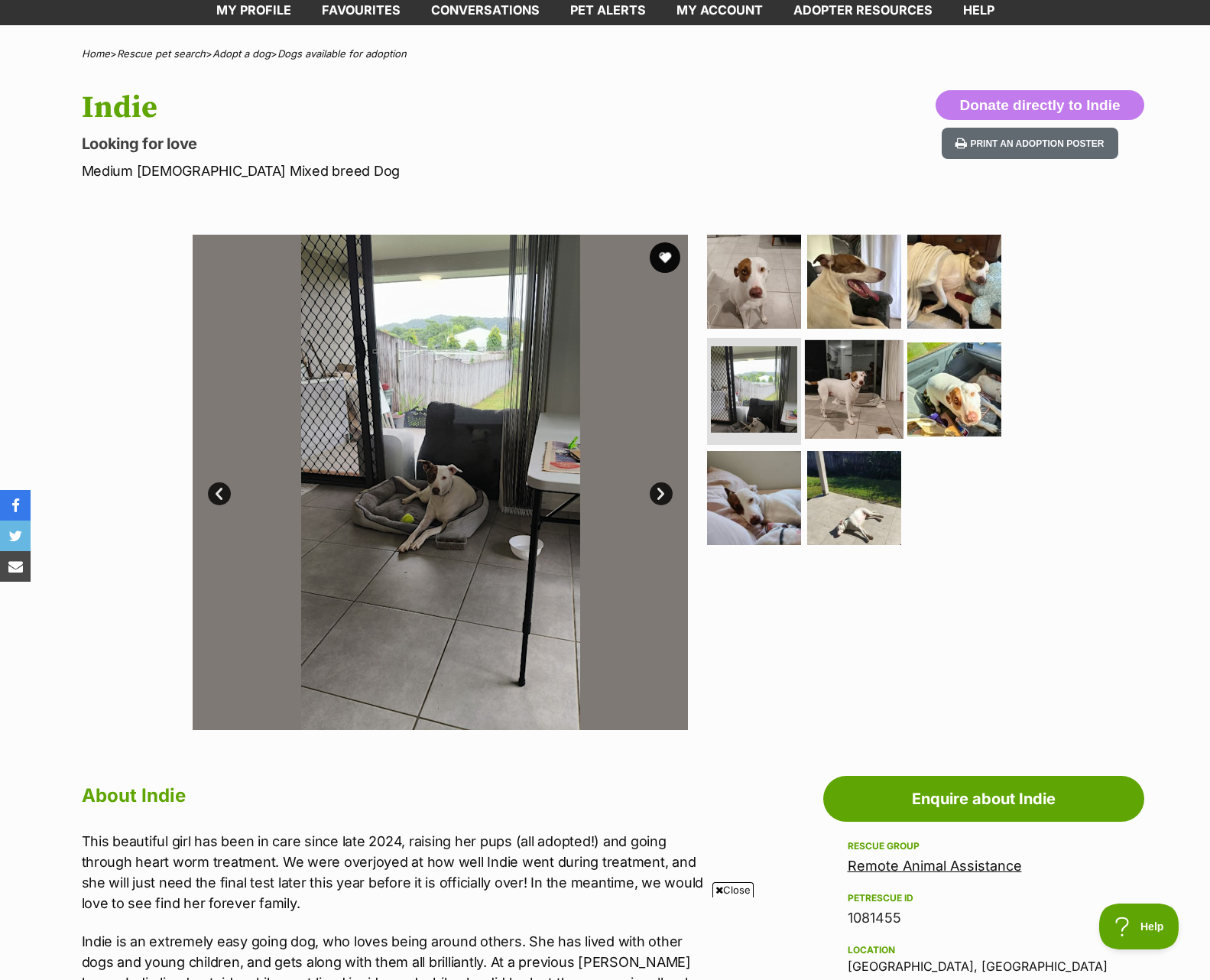
click at [838, 395] on img at bounding box center [854, 390] width 99 height 99
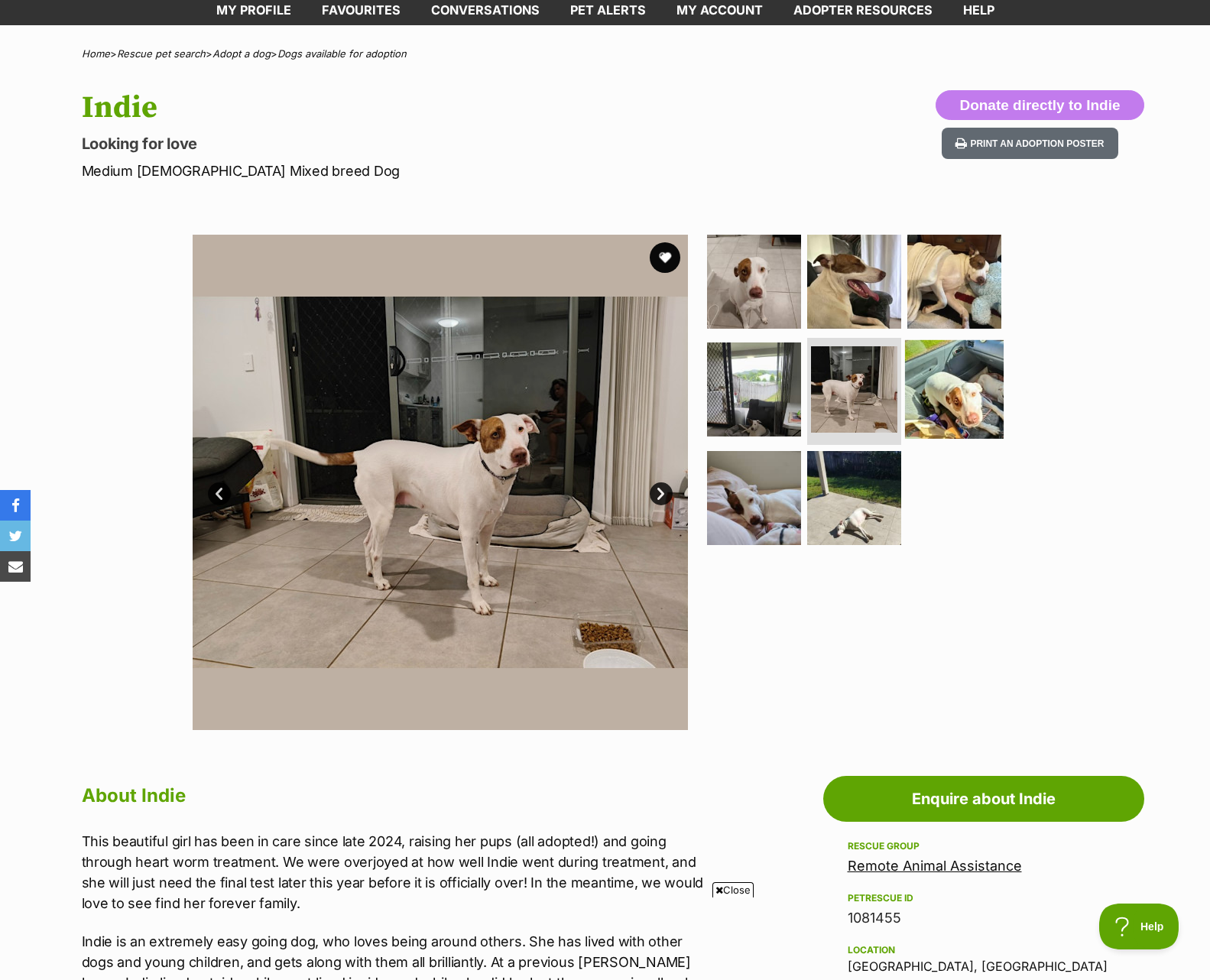
click at [948, 401] on img at bounding box center [954, 390] width 99 height 99
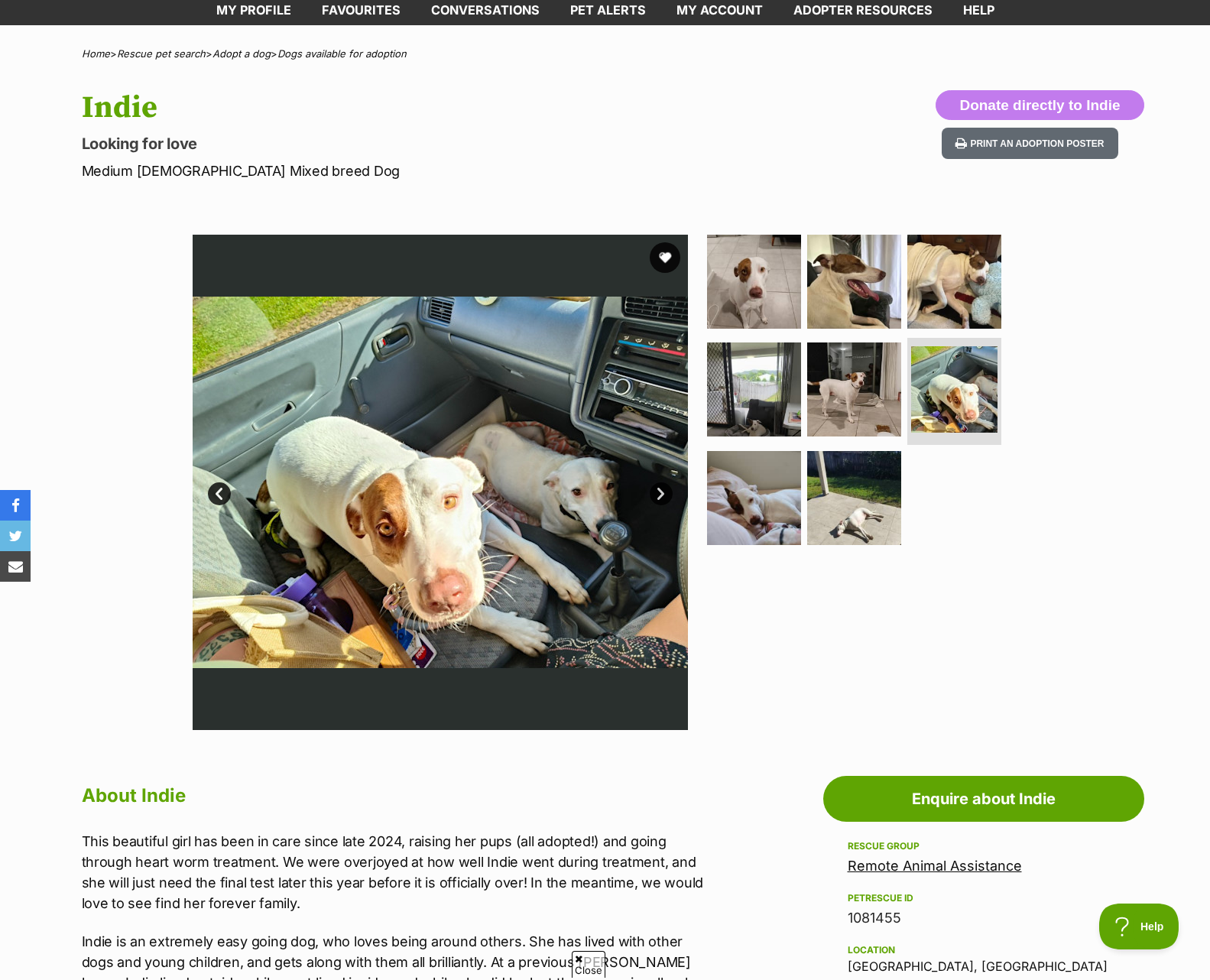
scroll to position [0, 0]
